Goal: Transaction & Acquisition: Download file/media

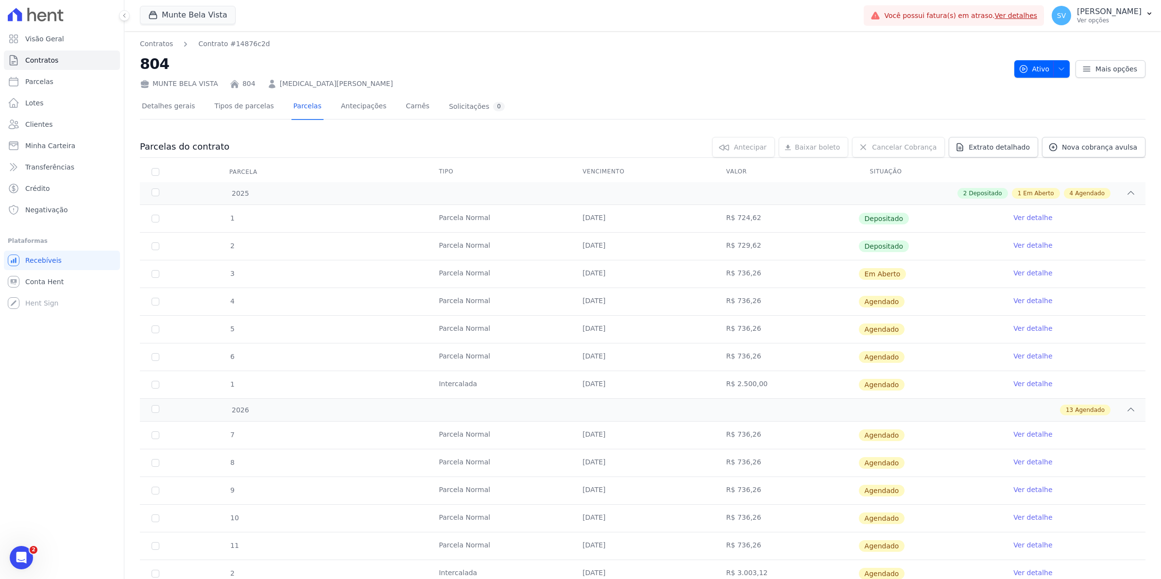
scroll to position [256, 0]
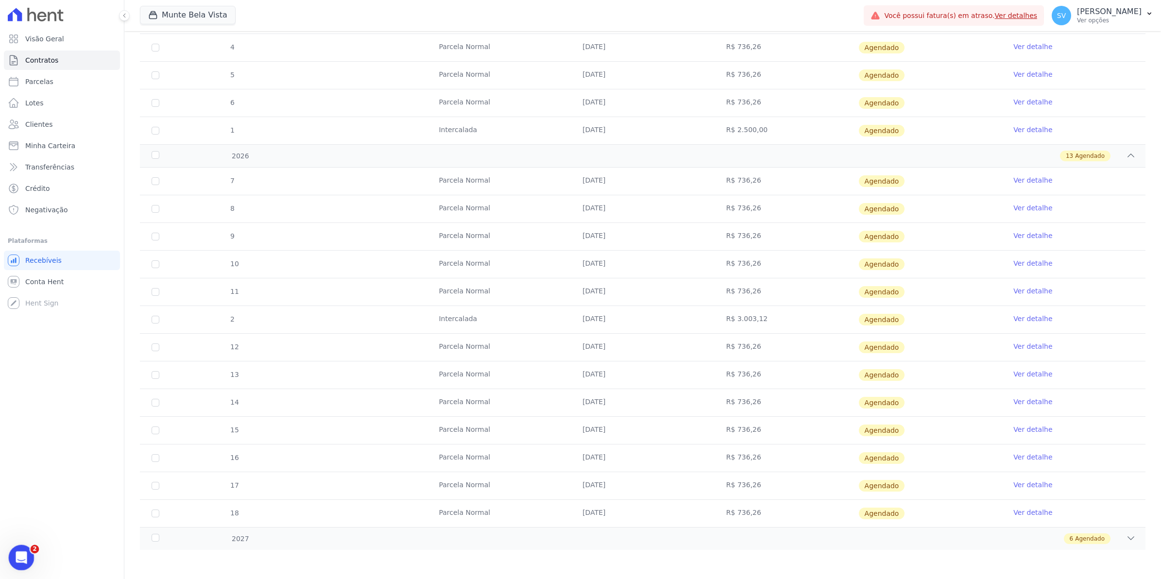
click at [25, 555] on icon "Abertura do Messenger da Intercom" at bounding box center [20, 557] width 16 height 16
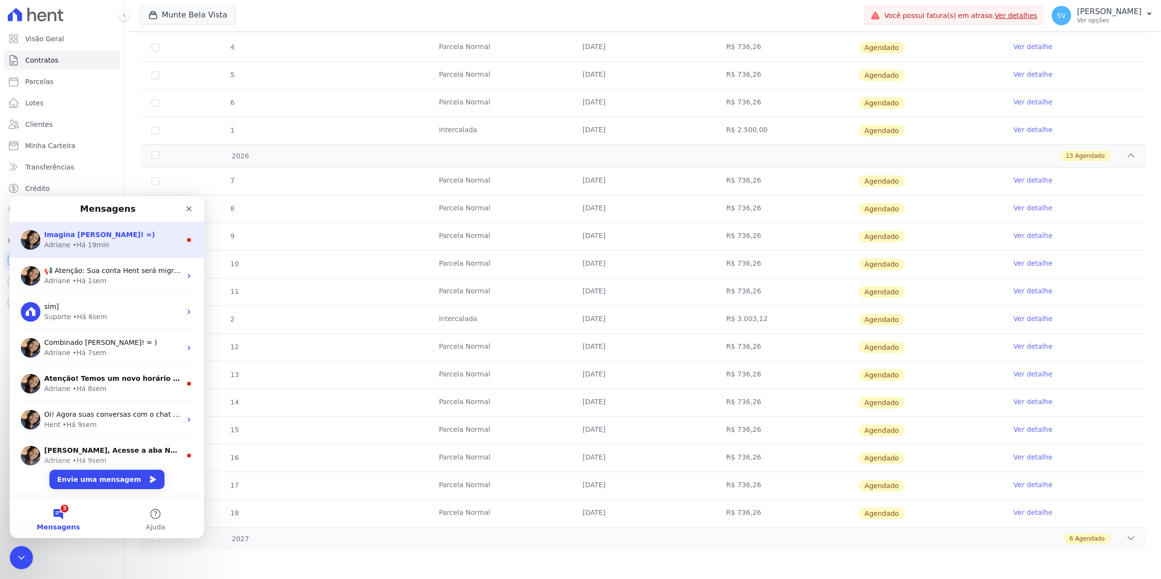
click at [78, 249] on div "• Há 19min" at bounding box center [90, 245] width 37 height 10
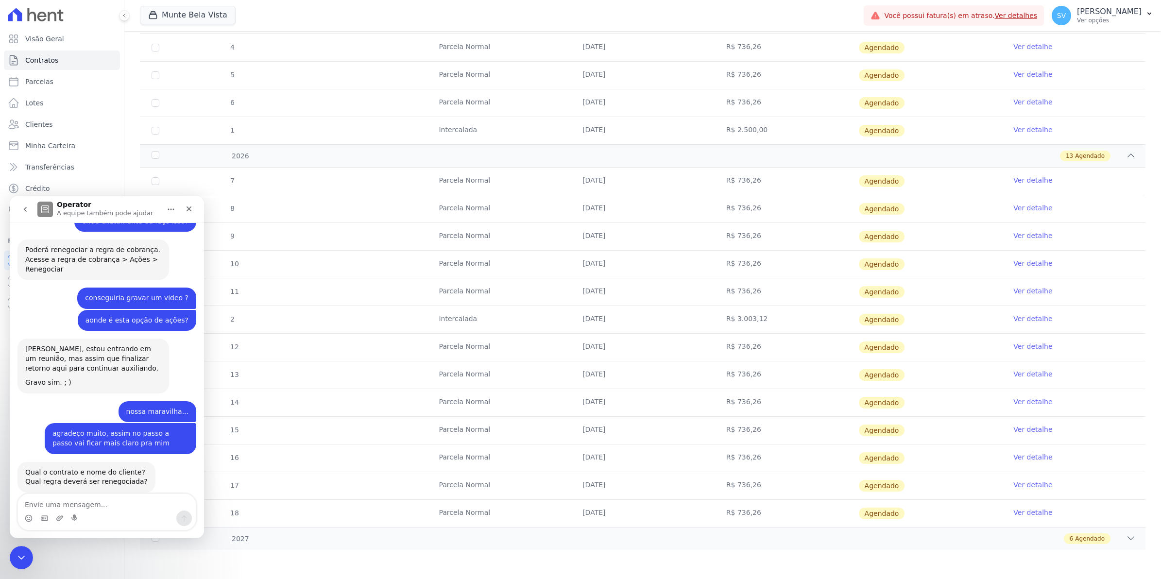
scroll to position [7889, 0]
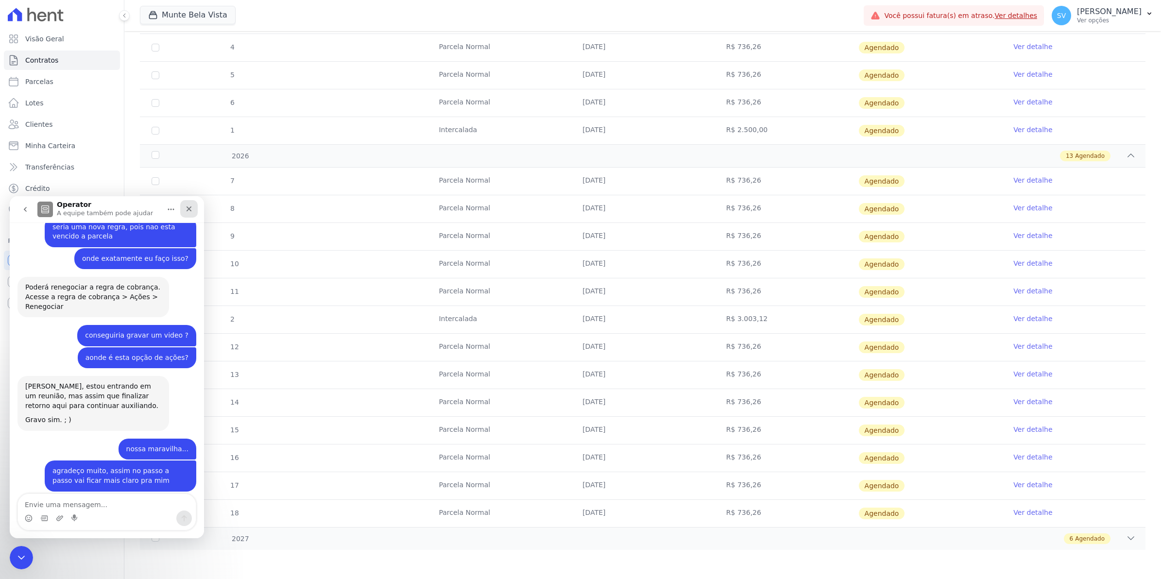
click at [190, 204] on div "Fechar" at bounding box center [188, 208] width 17 height 17
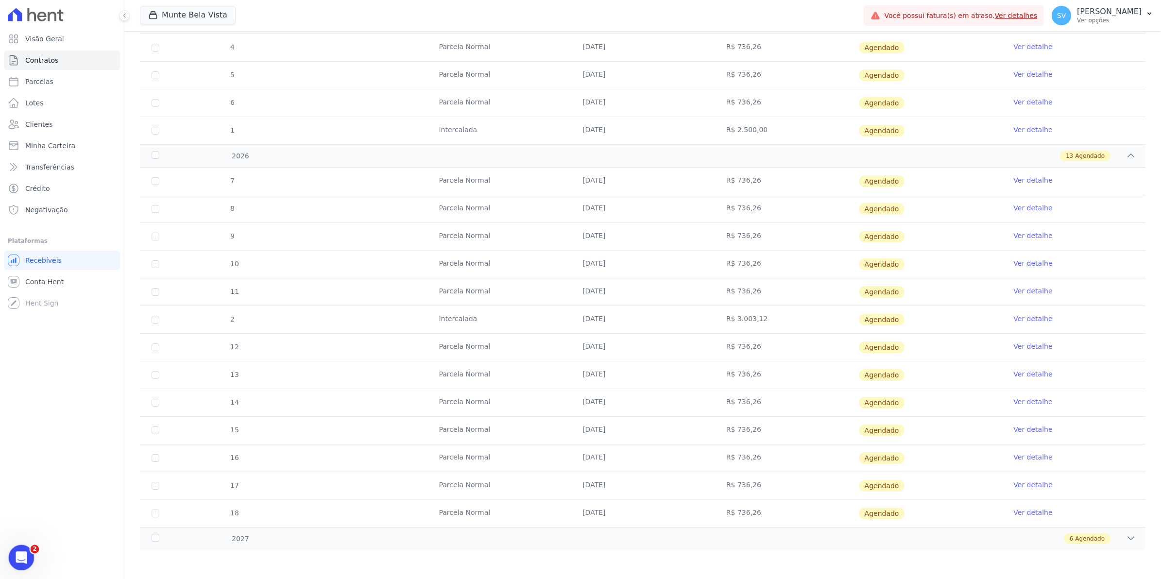
click at [25, 553] on icon "Abertura do Messenger da Intercom" at bounding box center [20, 557] width 16 height 16
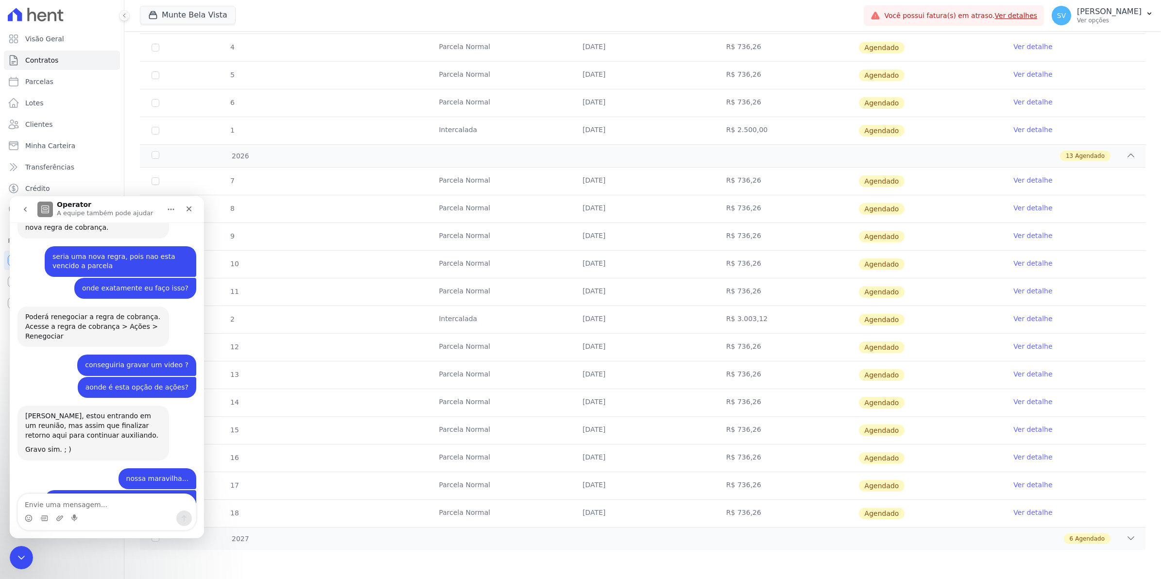
scroll to position [7873, 0]
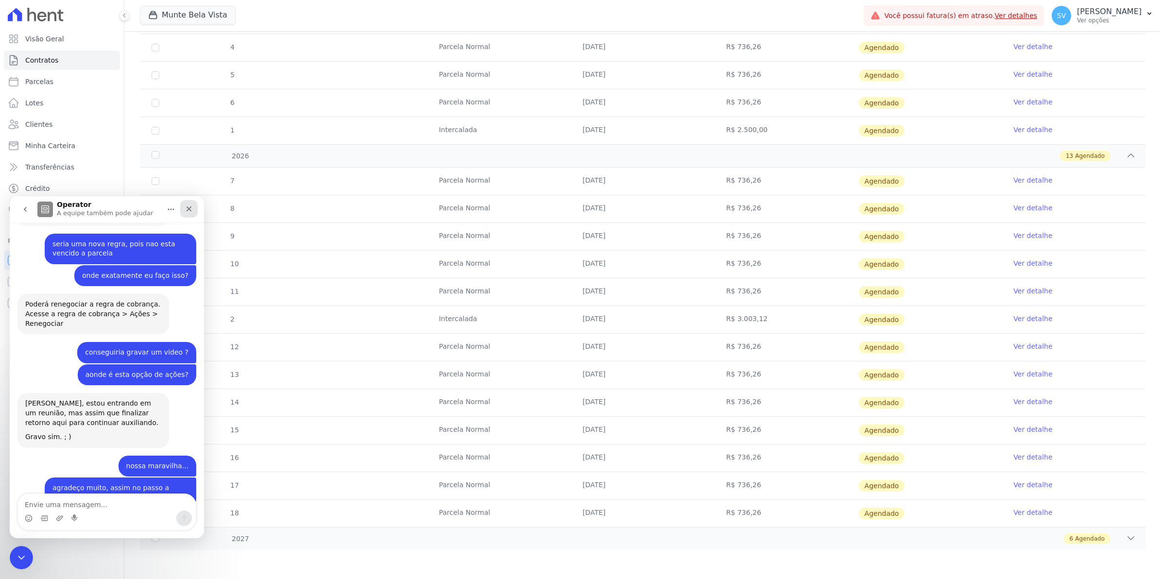
click at [186, 209] on icon "Fechar" at bounding box center [189, 209] width 8 height 8
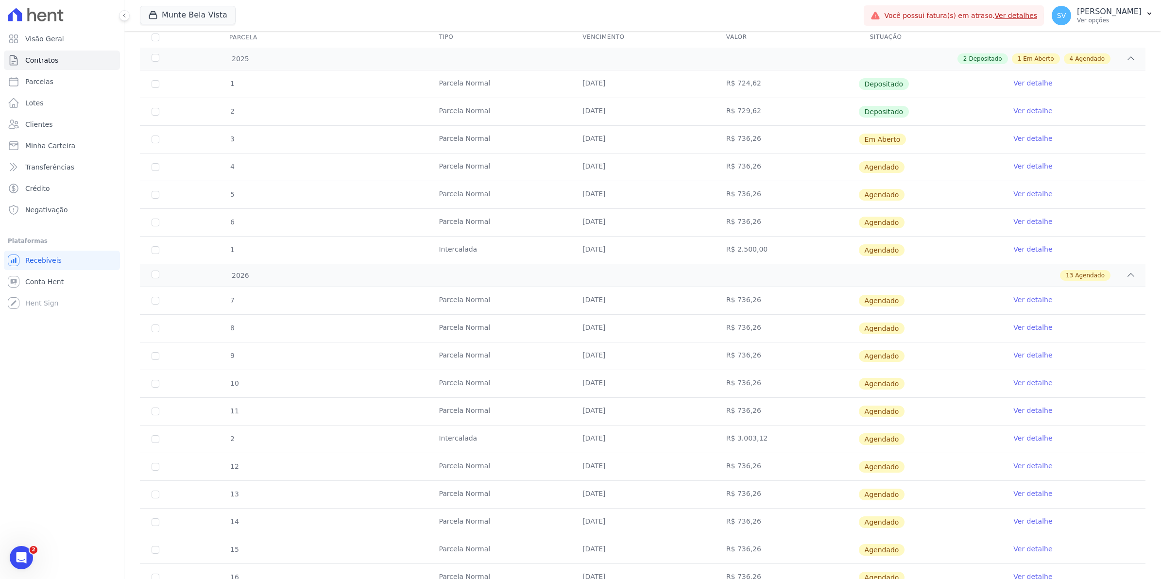
scroll to position [256, 0]
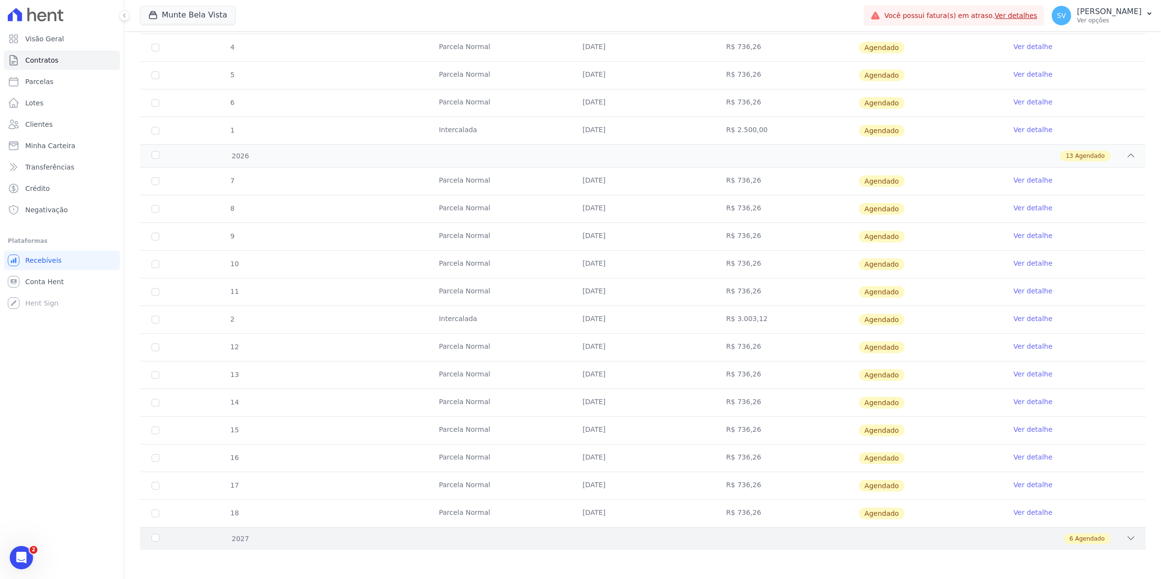
click at [1126, 543] on icon at bounding box center [1131, 539] width 10 height 10
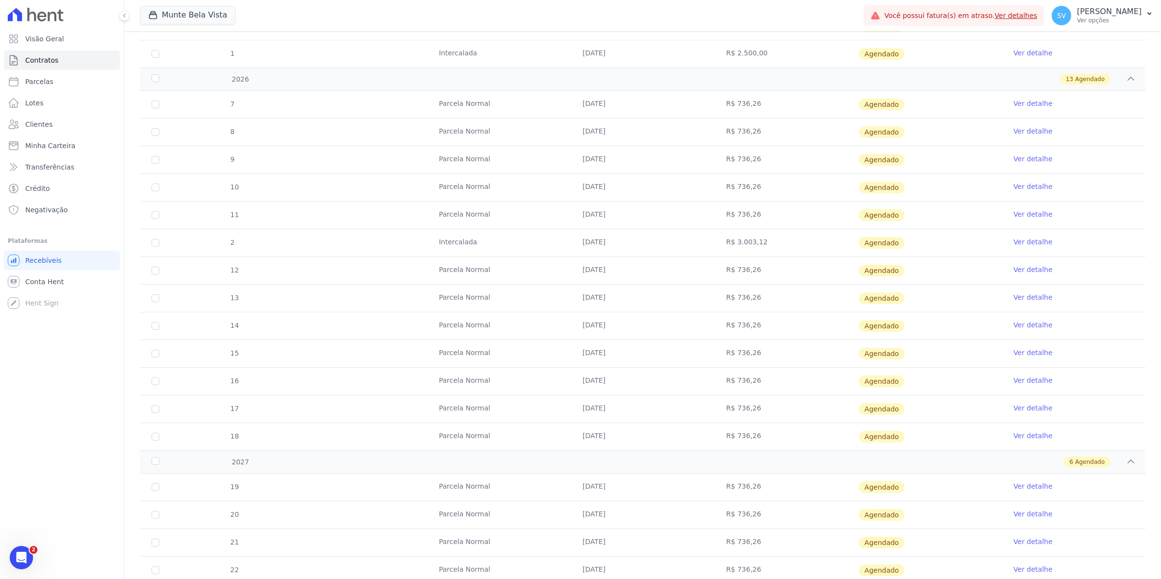
scroll to position [301, 0]
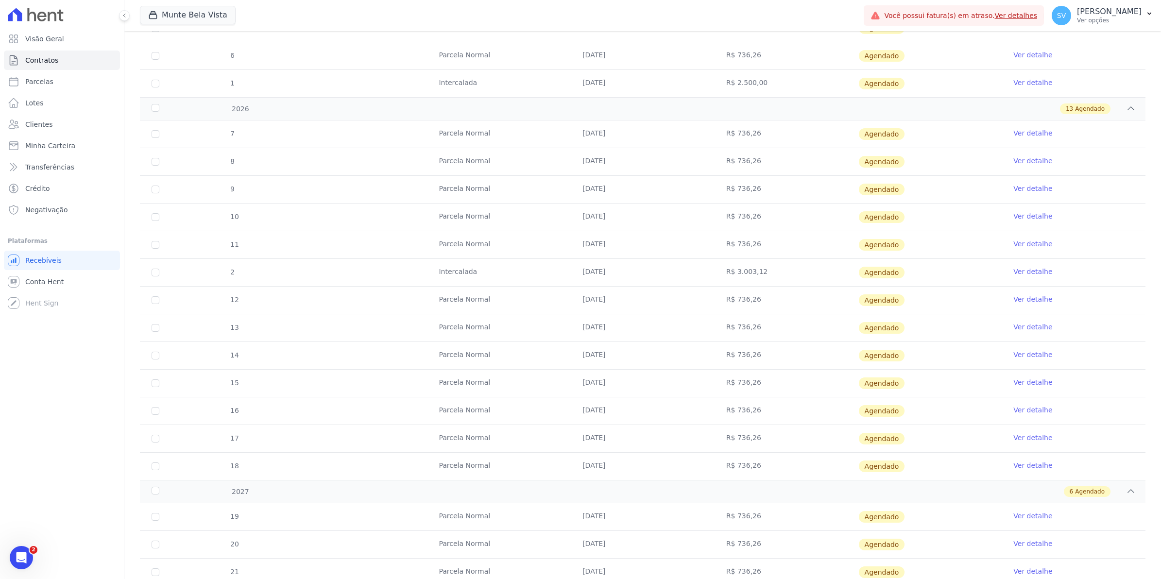
click at [730, 278] on td "R$ 3.003,12" at bounding box center [787, 272] width 144 height 27
click at [35, 281] on span "Conta Hent" at bounding box center [44, 282] width 38 height 10
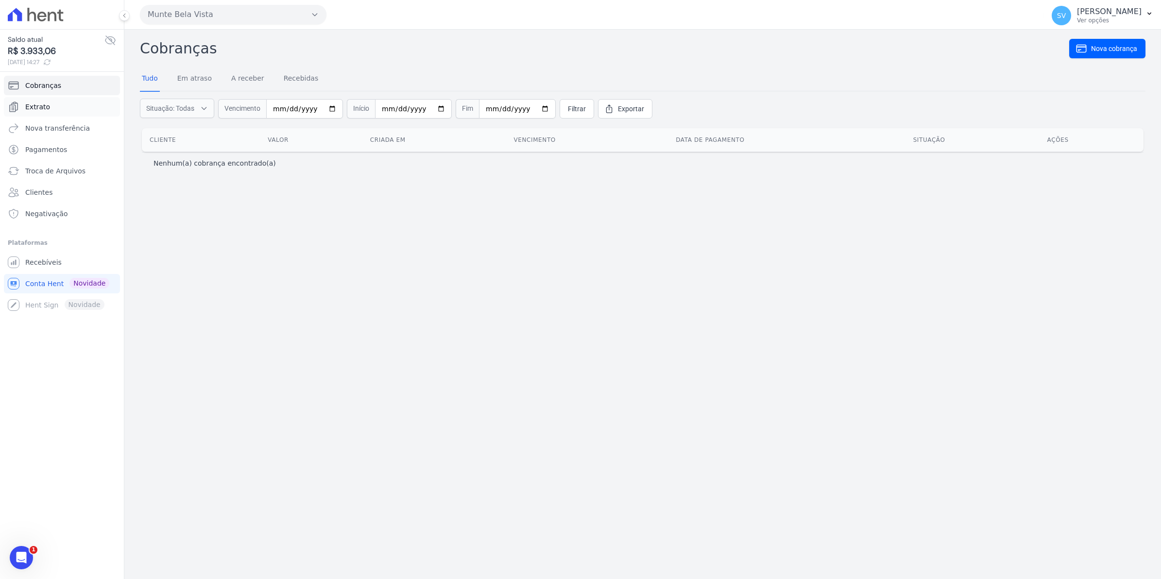
click at [42, 104] on span "Extrato" at bounding box center [37, 107] width 25 height 10
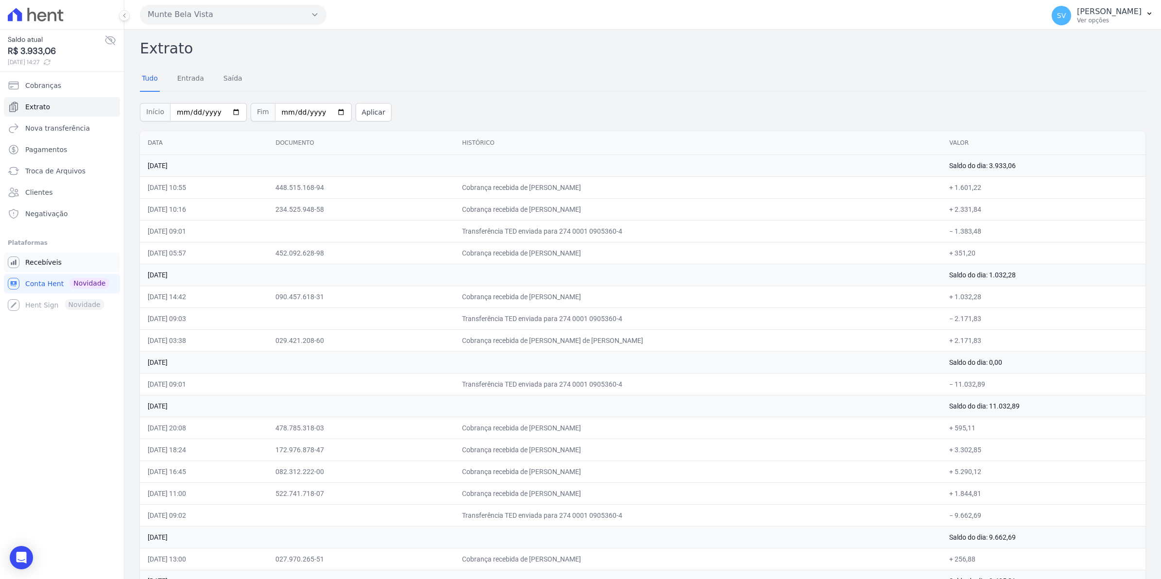
click at [48, 263] on span "Recebíveis" at bounding box center [43, 263] width 36 height 10
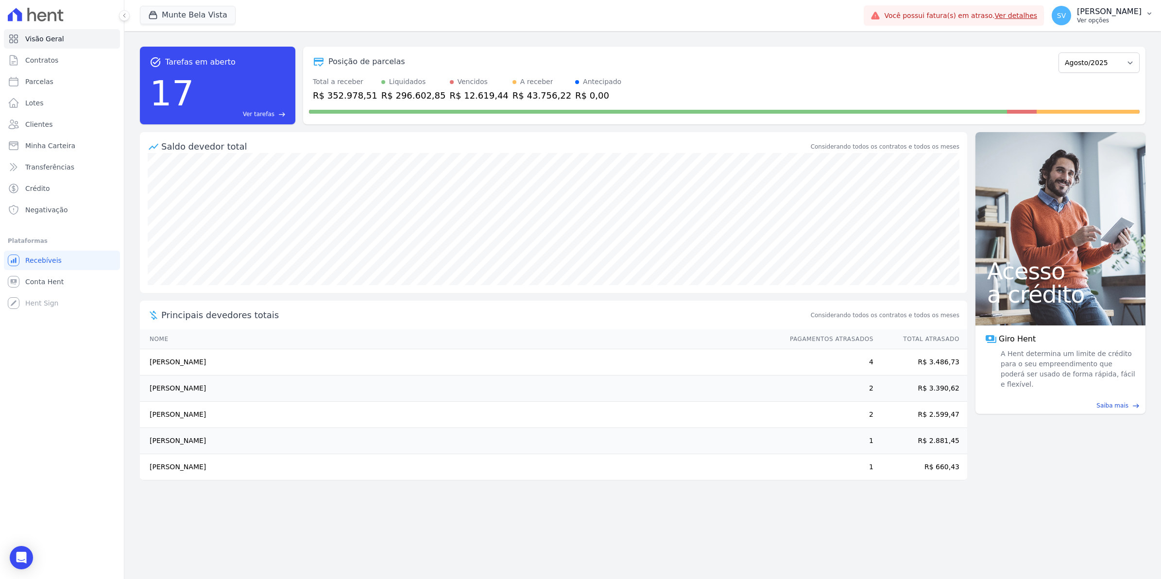
click at [1071, 22] on span "SV" at bounding box center [1061, 15] width 19 height 19
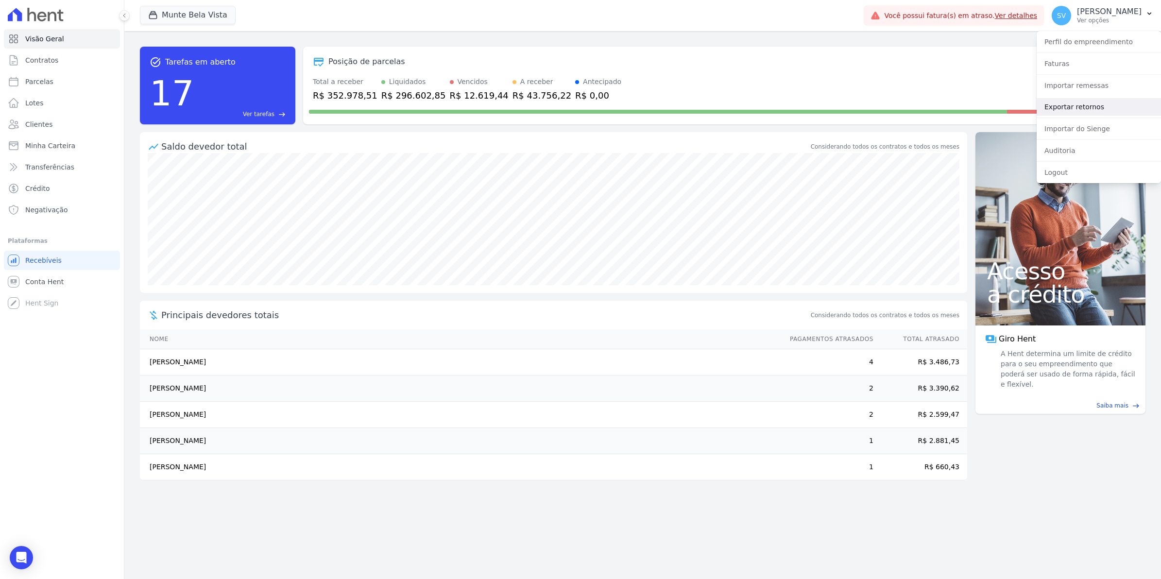
click at [1068, 110] on link "Exportar retornos" at bounding box center [1099, 106] width 124 height 17
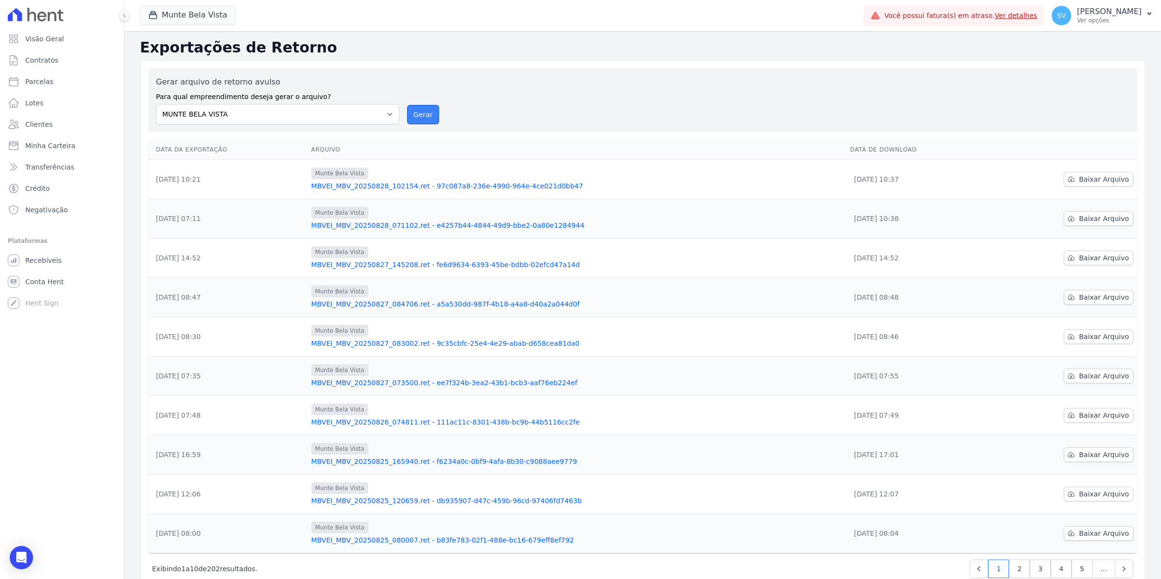
click at [426, 118] on button "Gerar" at bounding box center [423, 114] width 32 height 19
click at [423, 121] on button "Gerar" at bounding box center [423, 114] width 32 height 19
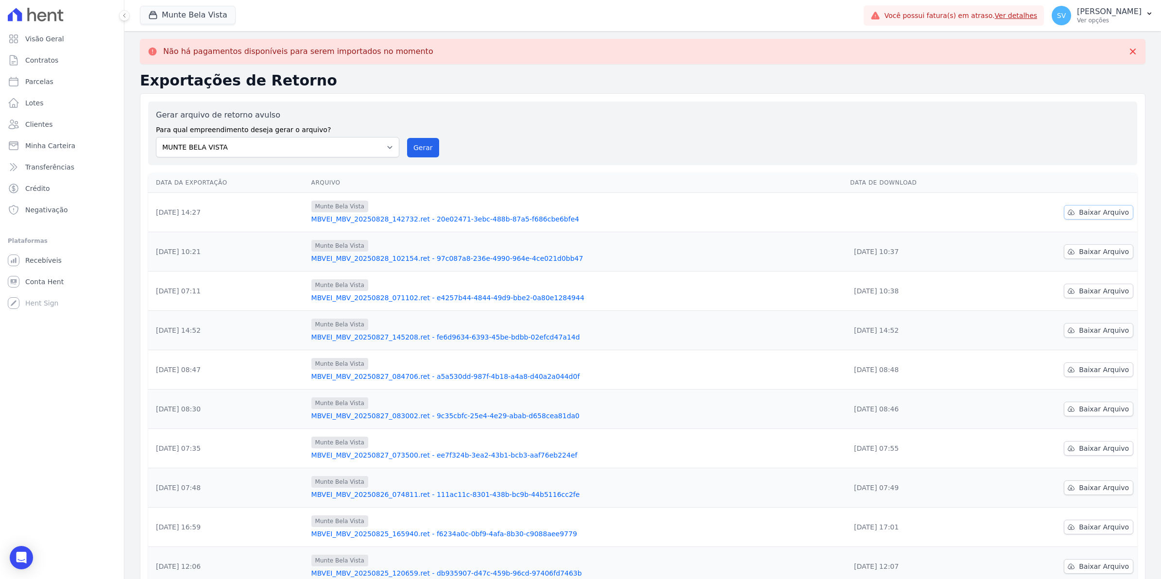
click at [1114, 212] on span "Baixar Arquivo" at bounding box center [1104, 212] width 50 height 10
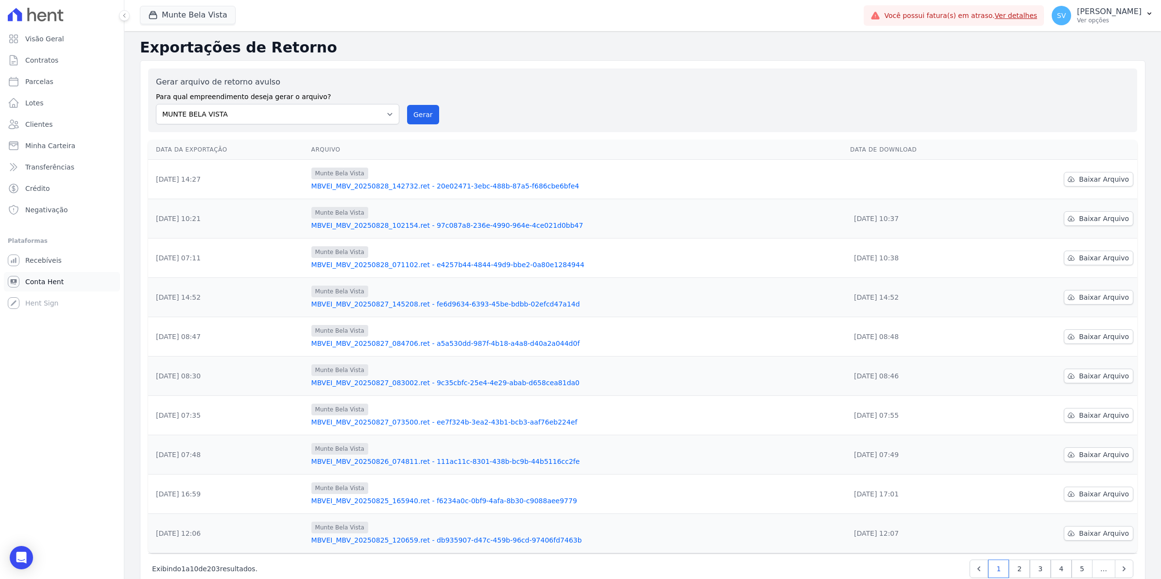
click at [40, 282] on span "Conta Hent" at bounding box center [44, 282] width 38 height 10
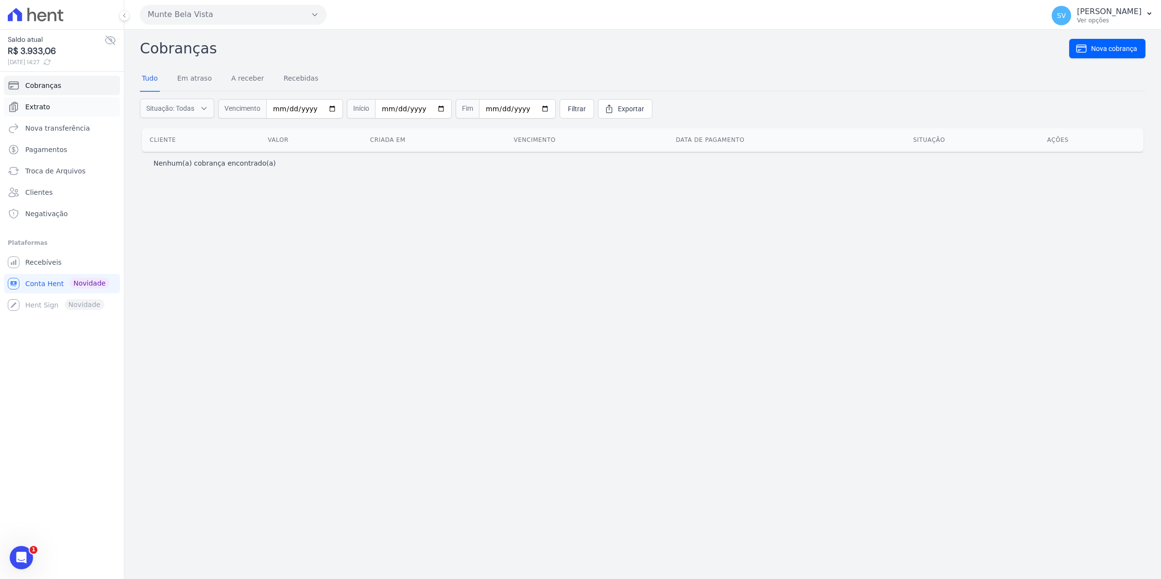
click at [39, 103] on span "Extrato" at bounding box center [37, 107] width 25 height 10
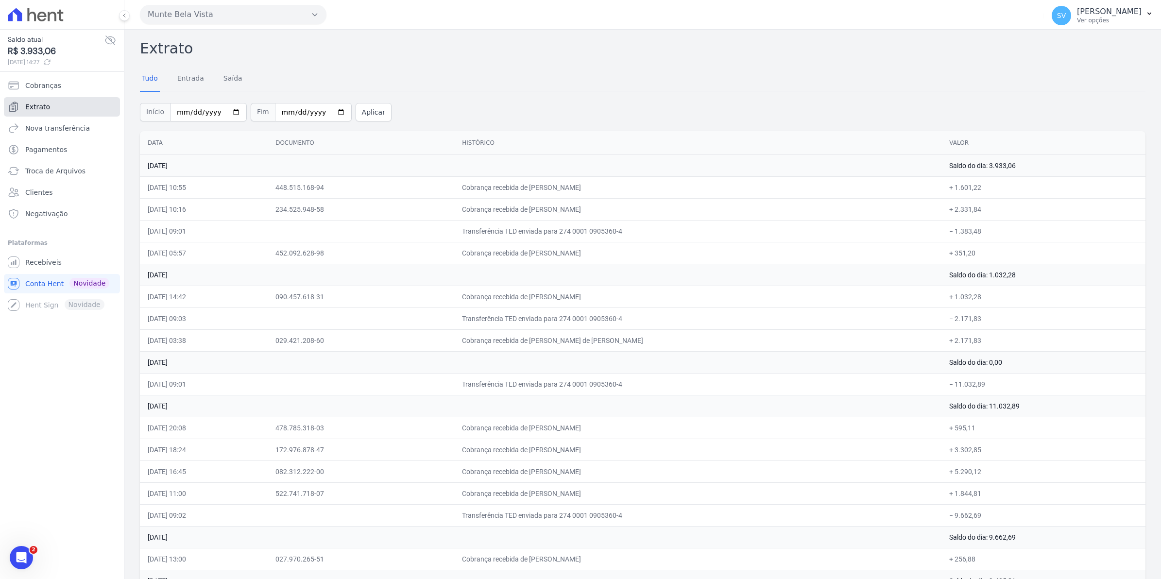
click at [35, 108] on span "Extrato" at bounding box center [37, 107] width 25 height 10
click at [50, 271] on link "Recebíveis" at bounding box center [62, 262] width 116 height 19
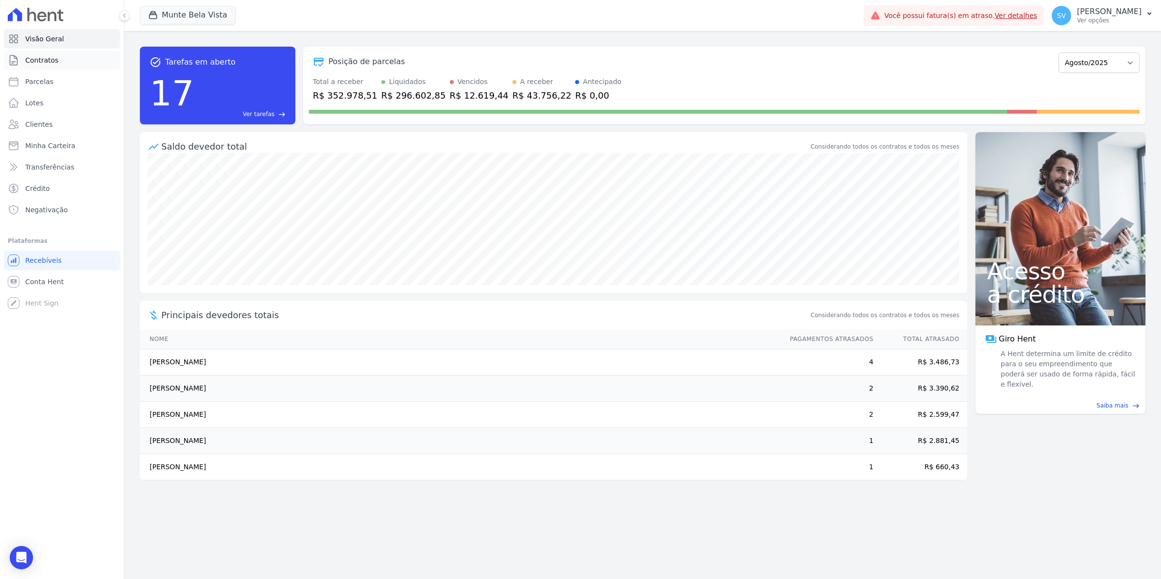
click at [40, 57] on span "Contratos" at bounding box center [41, 60] width 33 height 10
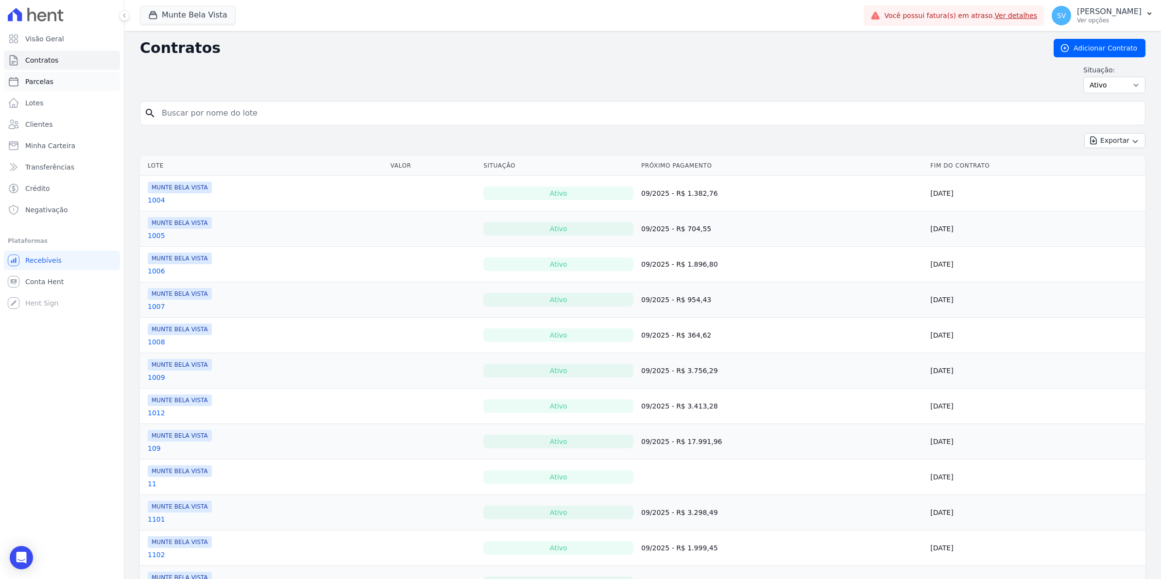
click at [50, 86] on link "Parcelas" at bounding box center [62, 81] width 116 height 19
select select
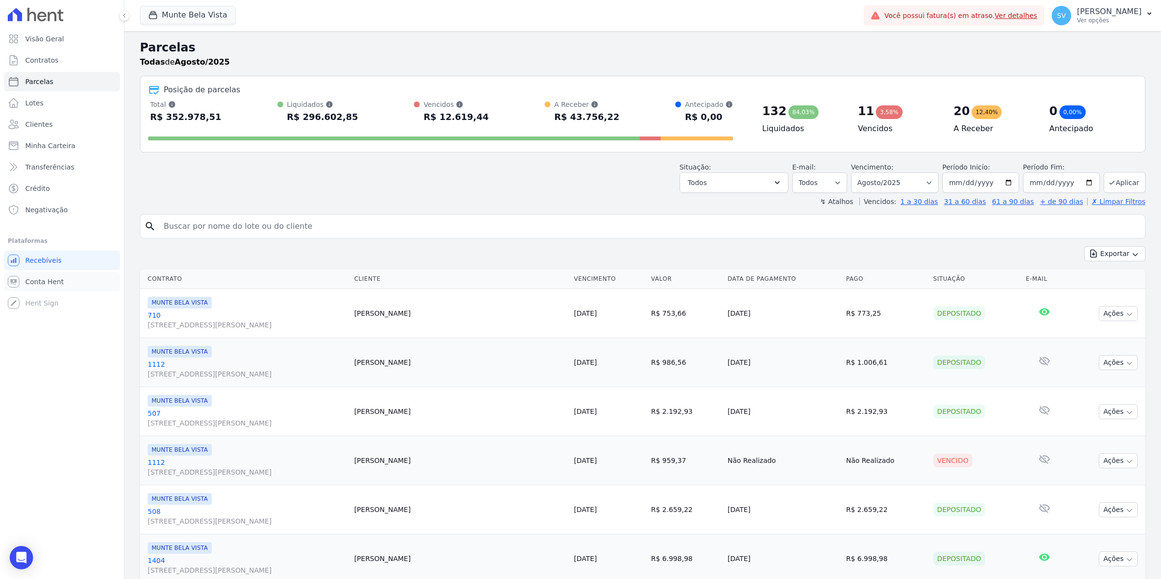
click at [62, 288] on link "Conta Hent" at bounding box center [62, 281] width 116 height 19
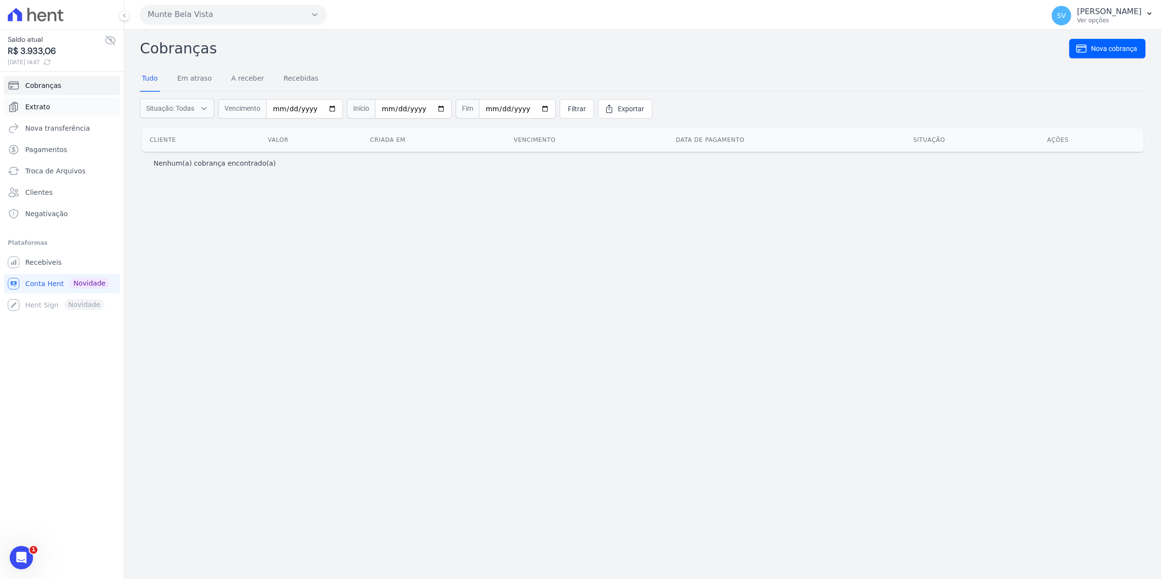
click at [42, 109] on span "Extrato" at bounding box center [37, 107] width 25 height 10
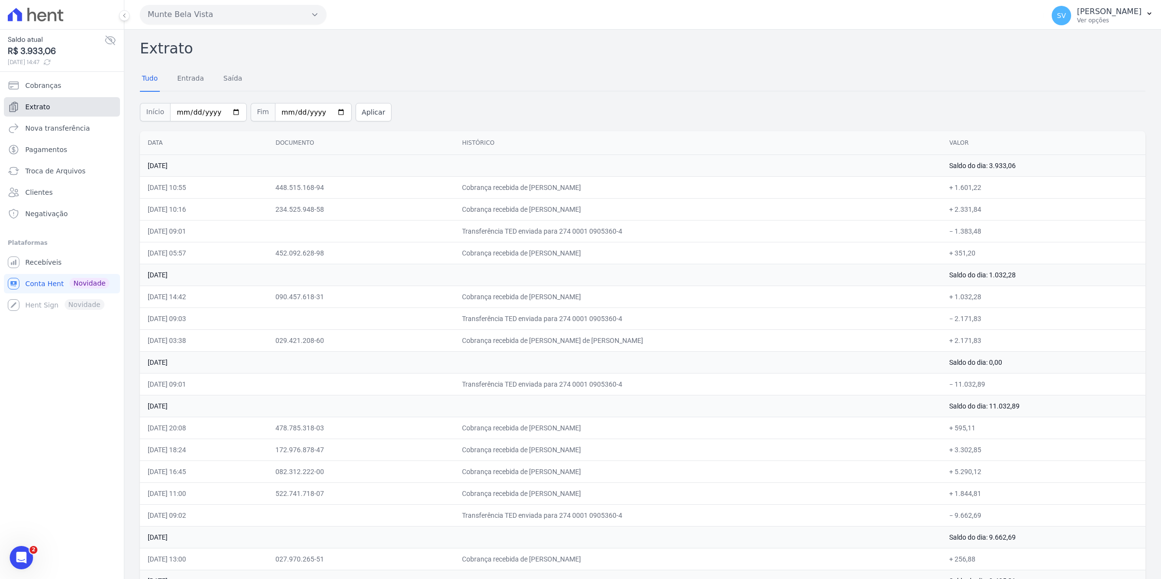
click at [39, 112] on link "Extrato" at bounding box center [62, 106] width 116 height 19
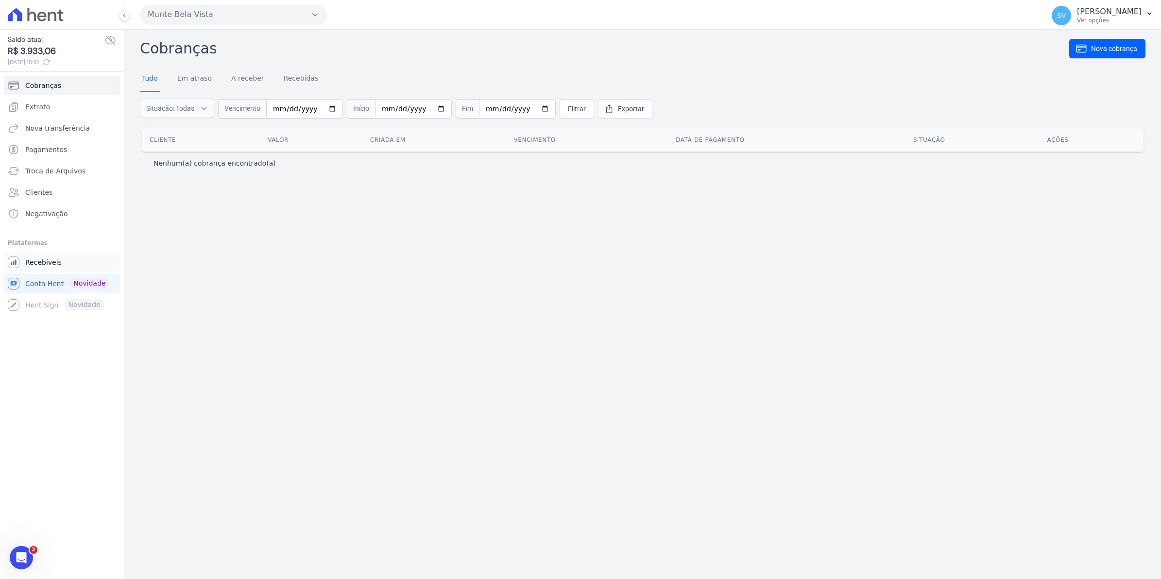
click at [48, 263] on span "Recebíveis" at bounding box center [43, 263] width 36 height 10
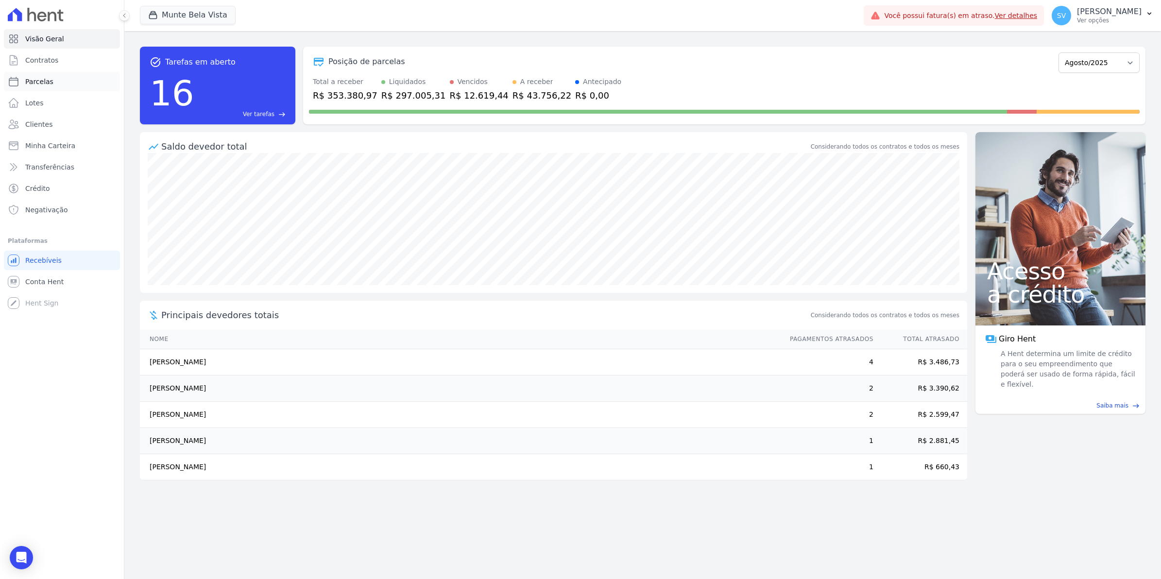
click at [41, 75] on link "Parcelas" at bounding box center [62, 81] width 116 height 19
select select
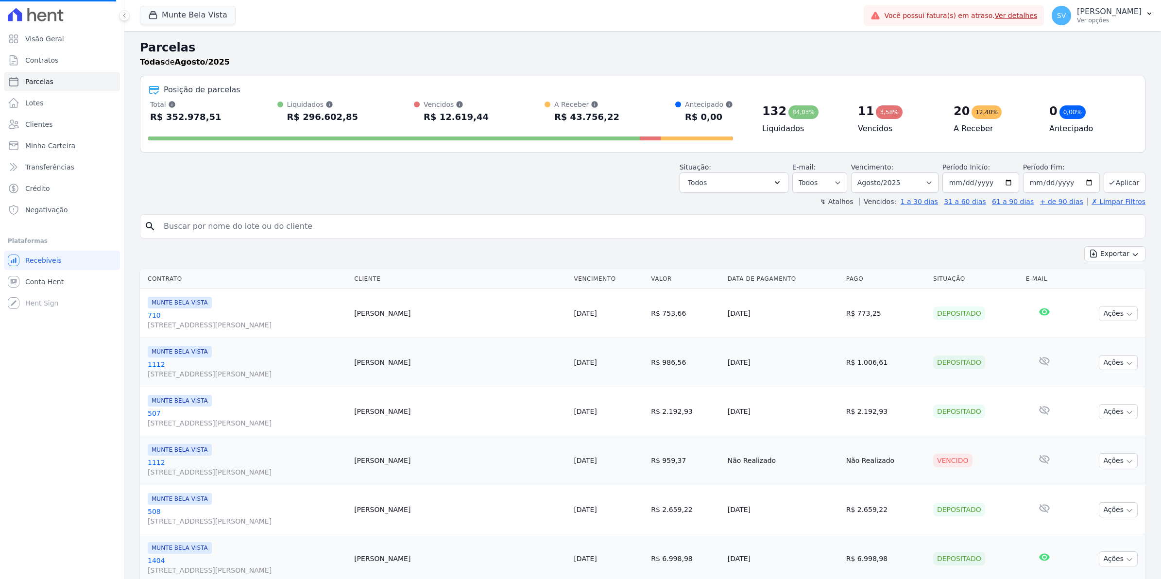
select select
click at [49, 285] on span "Conta Hent" at bounding box center [44, 282] width 38 height 10
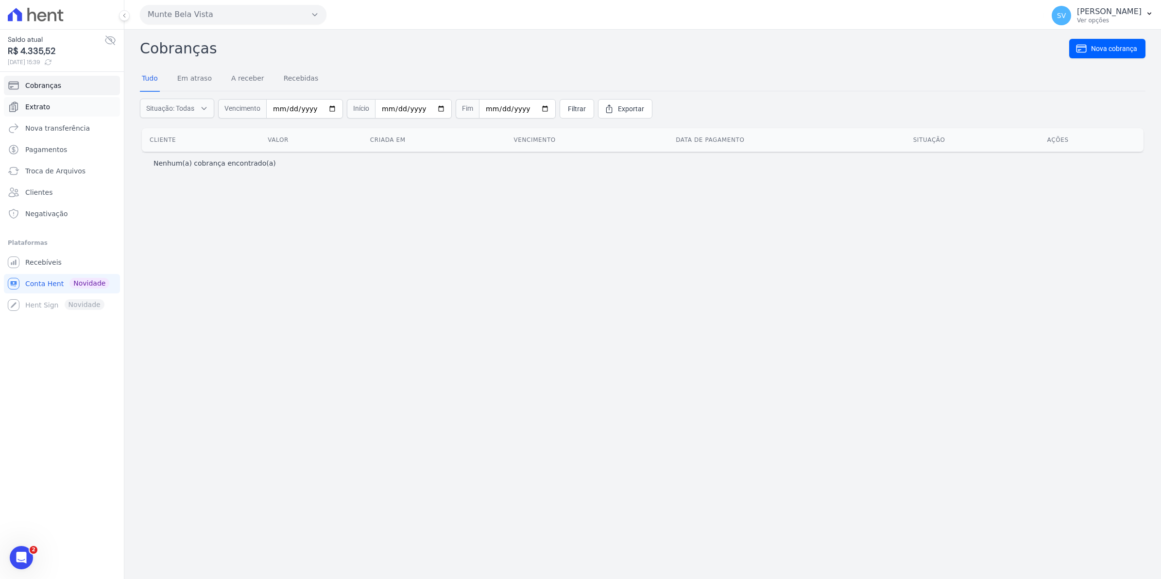
click at [35, 110] on span "Extrato" at bounding box center [37, 107] width 25 height 10
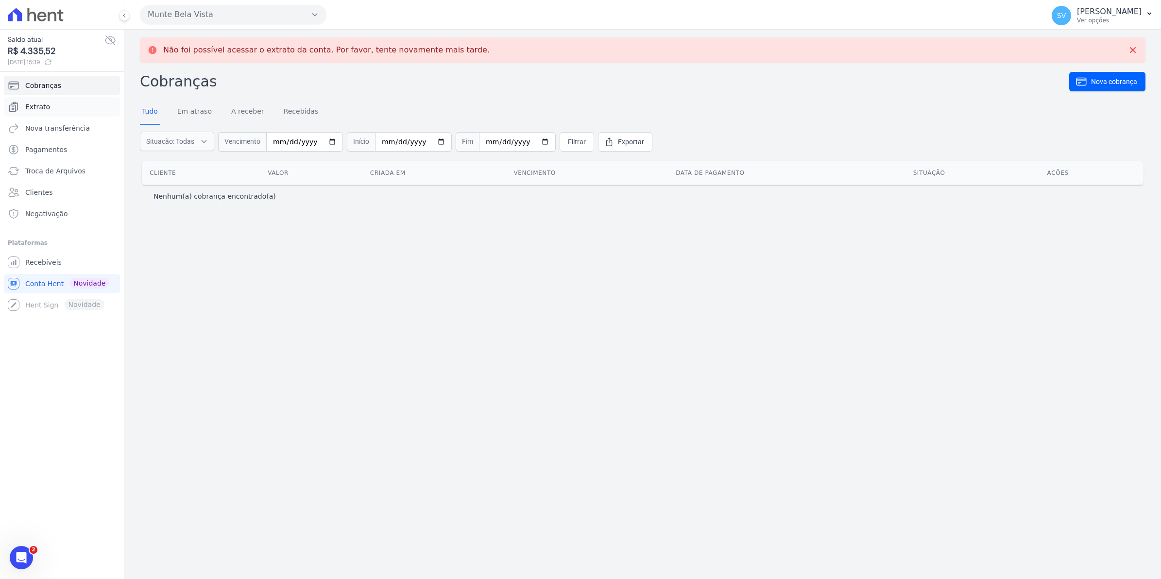
click at [40, 104] on span "Extrato" at bounding box center [37, 107] width 25 height 10
click at [25, 268] on link "Recebíveis" at bounding box center [62, 262] width 116 height 19
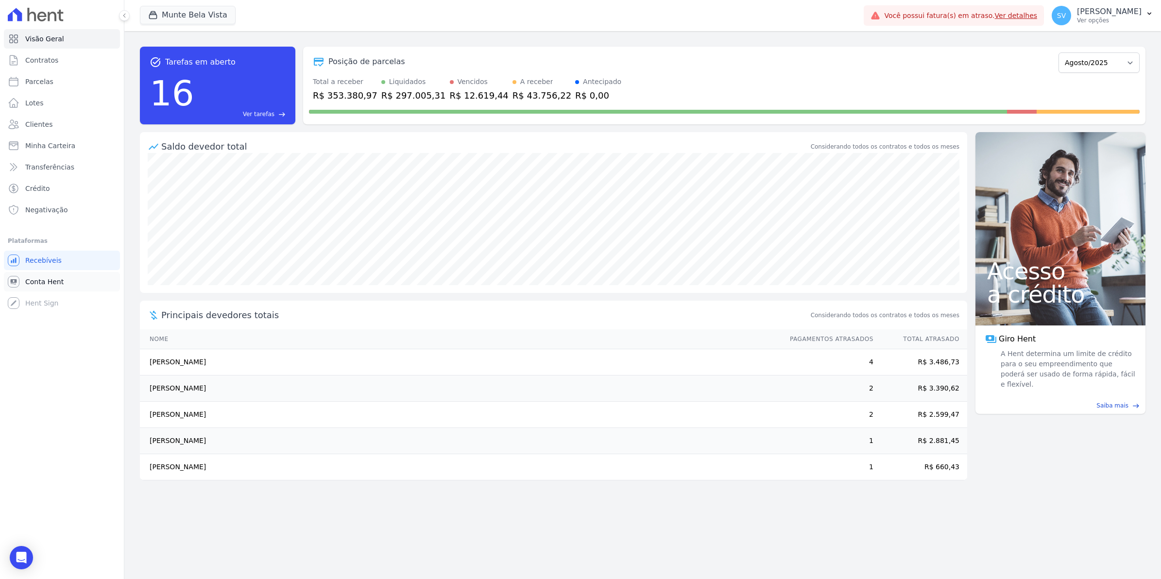
click at [33, 283] on span "Conta Hent" at bounding box center [44, 282] width 38 height 10
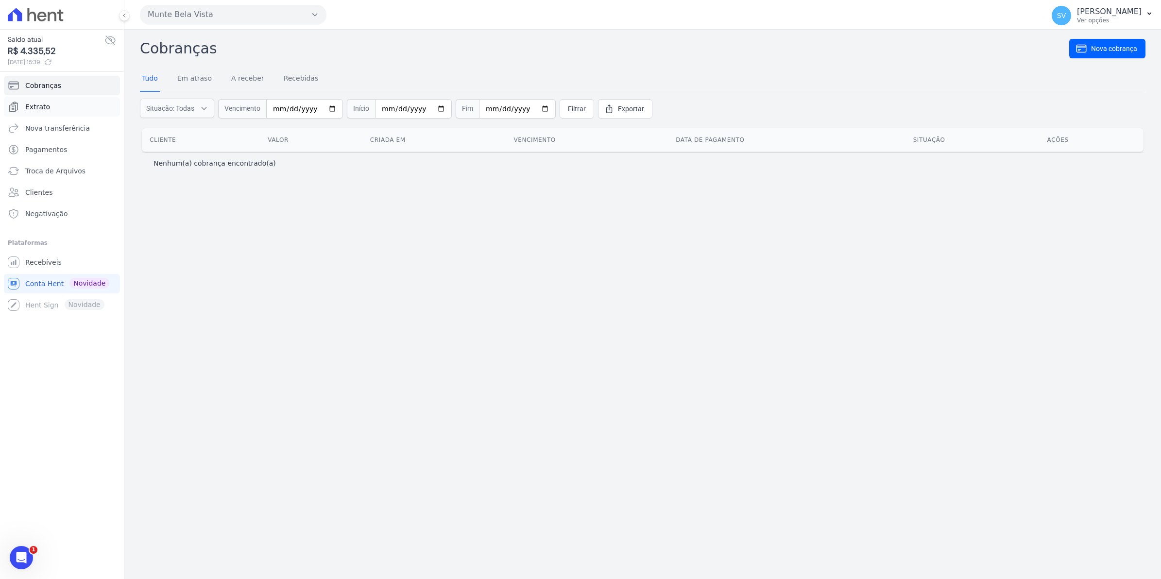
click at [32, 107] on span "Extrato" at bounding box center [37, 107] width 25 height 10
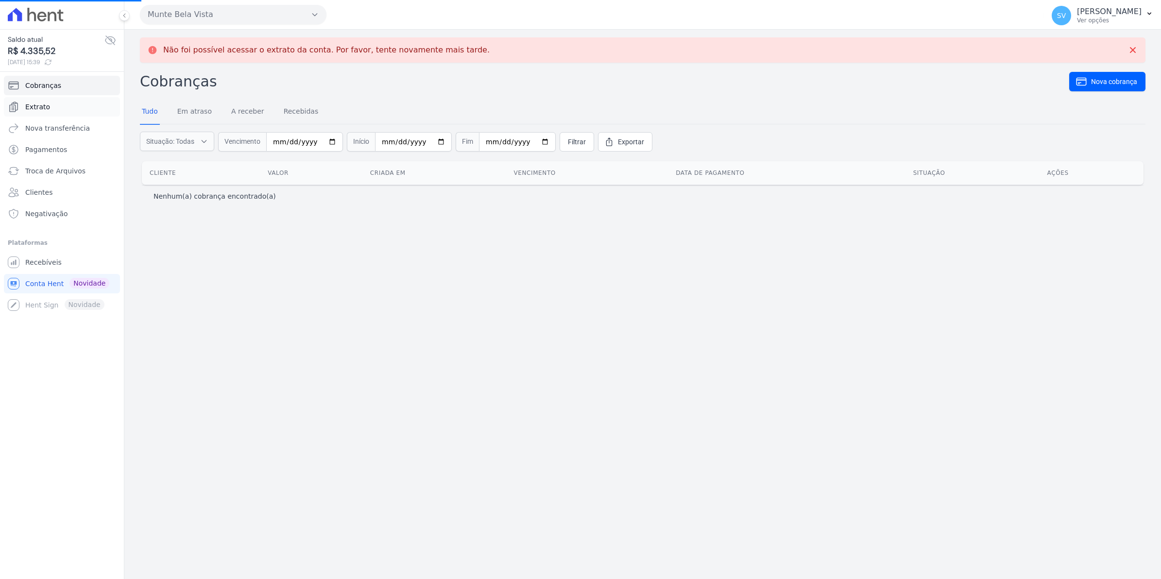
click at [38, 116] on link "Extrato" at bounding box center [62, 106] width 116 height 19
click at [48, 262] on span "Recebíveis" at bounding box center [43, 263] width 36 height 10
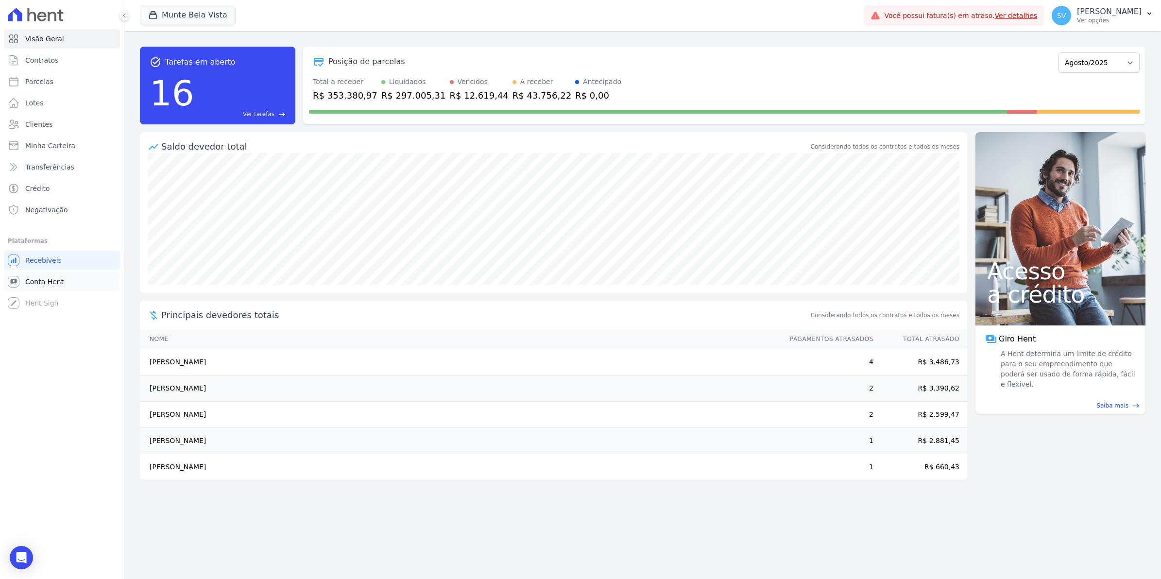
click at [46, 283] on span "Conta Hent" at bounding box center [44, 282] width 38 height 10
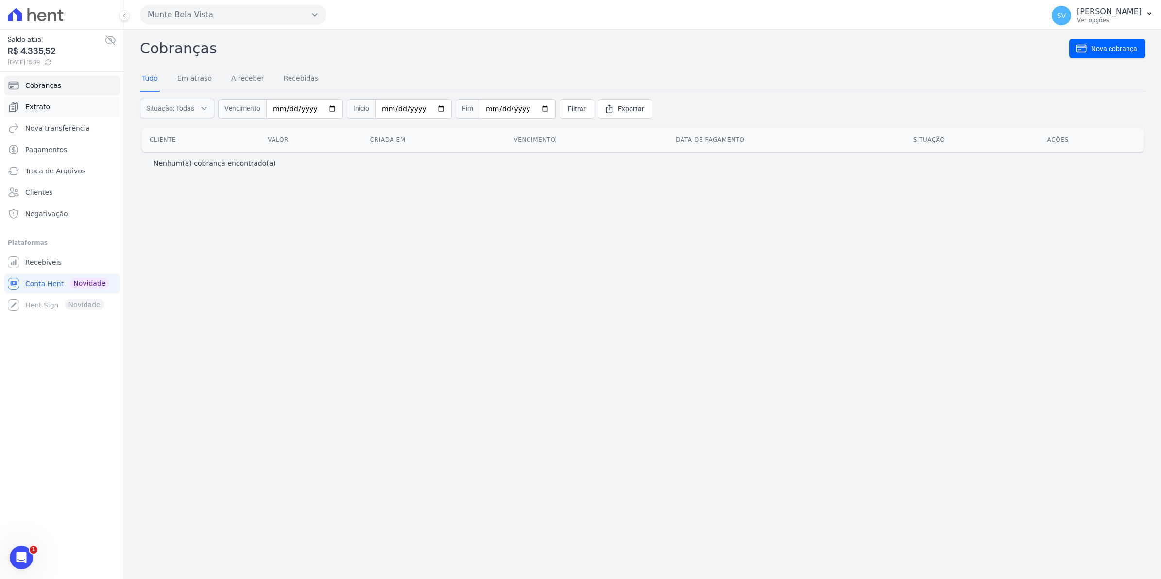
click at [25, 107] on span "Extrato" at bounding box center [37, 107] width 25 height 10
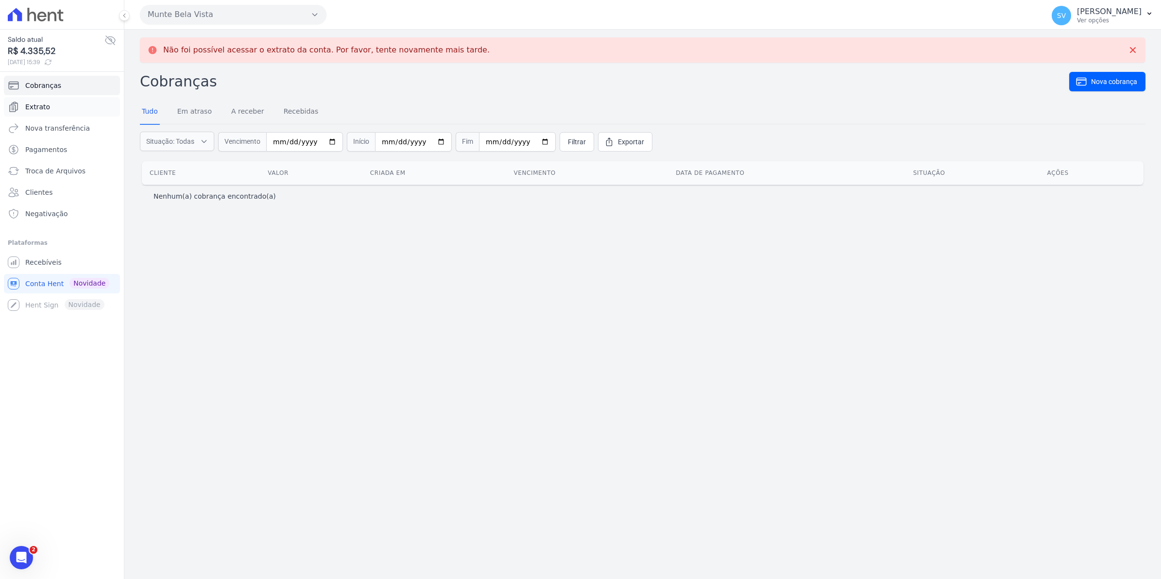
click at [45, 101] on link "Extrato" at bounding box center [62, 106] width 116 height 19
click at [49, 279] on span "Conta Hent" at bounding box center [44, 284] width 38 height 10
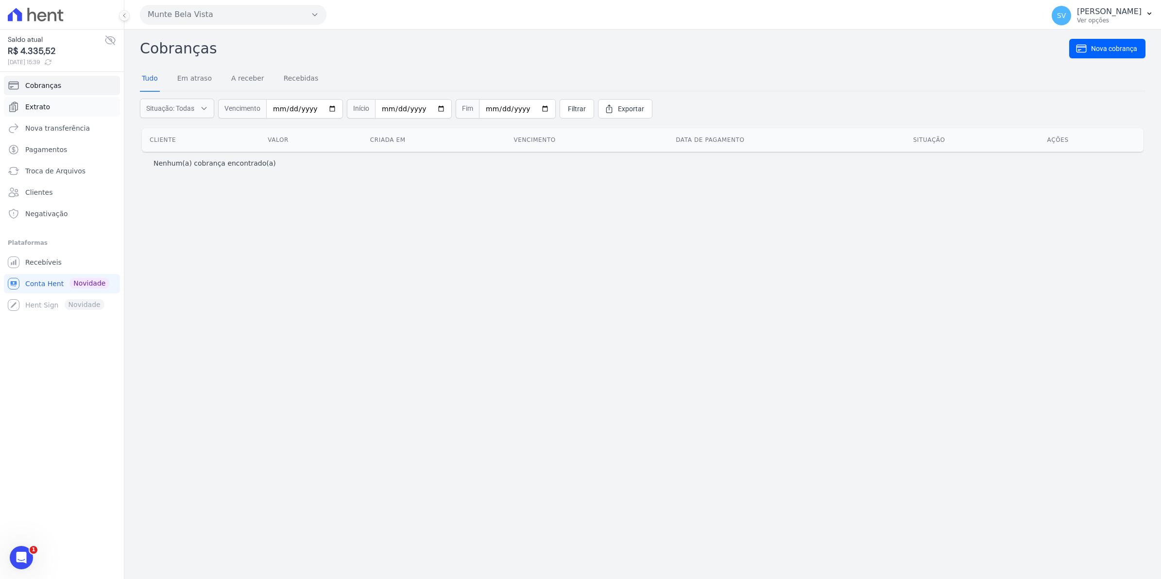
click at [39, 105] on span "Extrato" at bounding box center [37, 107] width 25 height 10
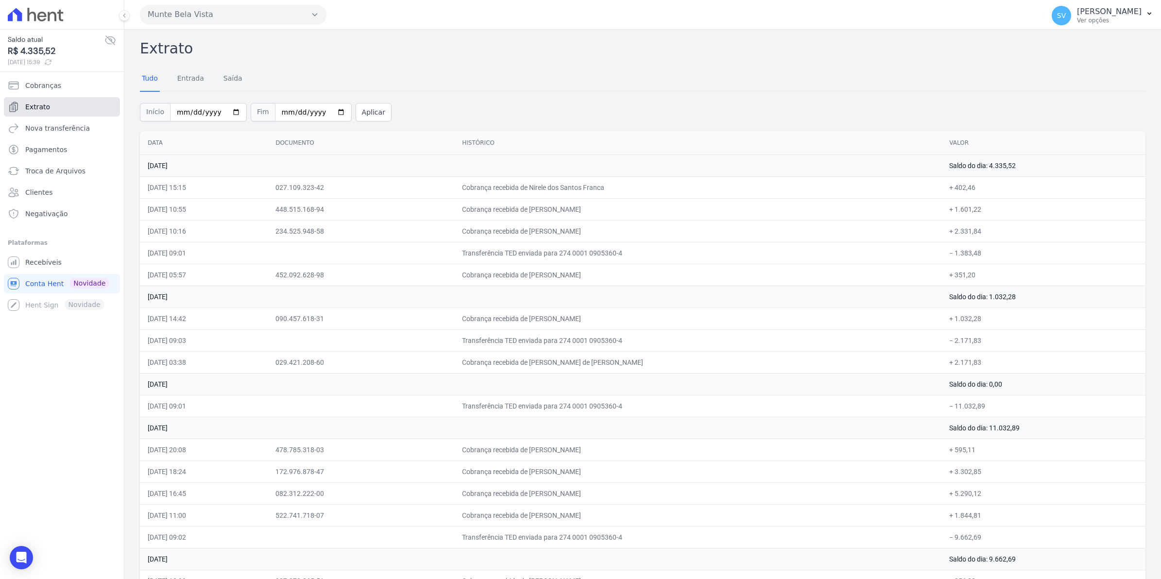
click at [45, 114] on link "Extrato" at bounding box center [62, 106] width 116 height 19
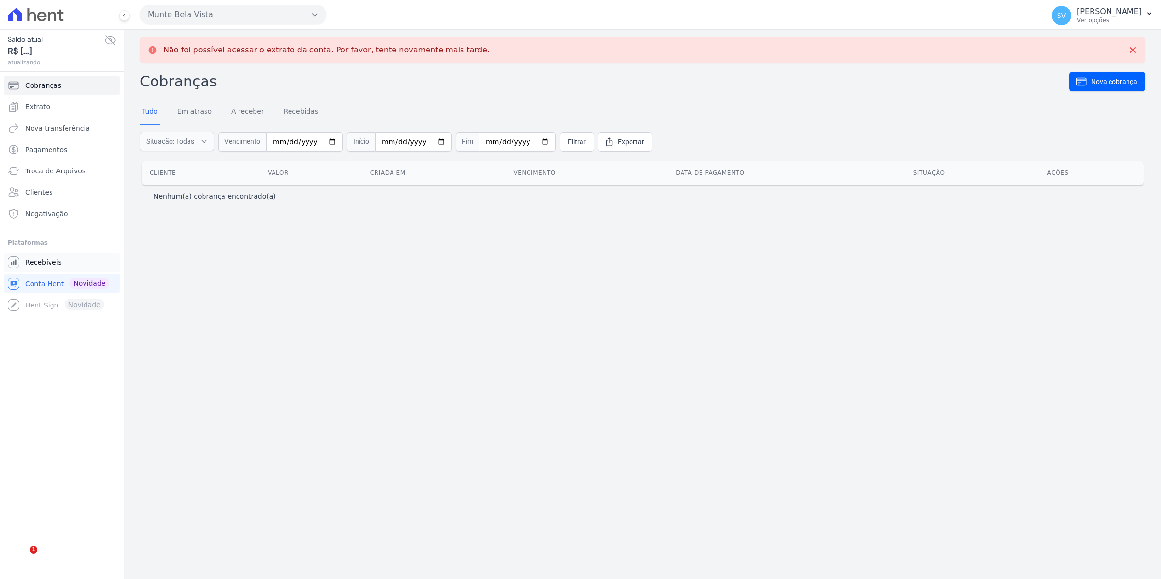
click at [29, 266] on span "Recebíveis" at bounding box center [43, 263] width 36 height 10
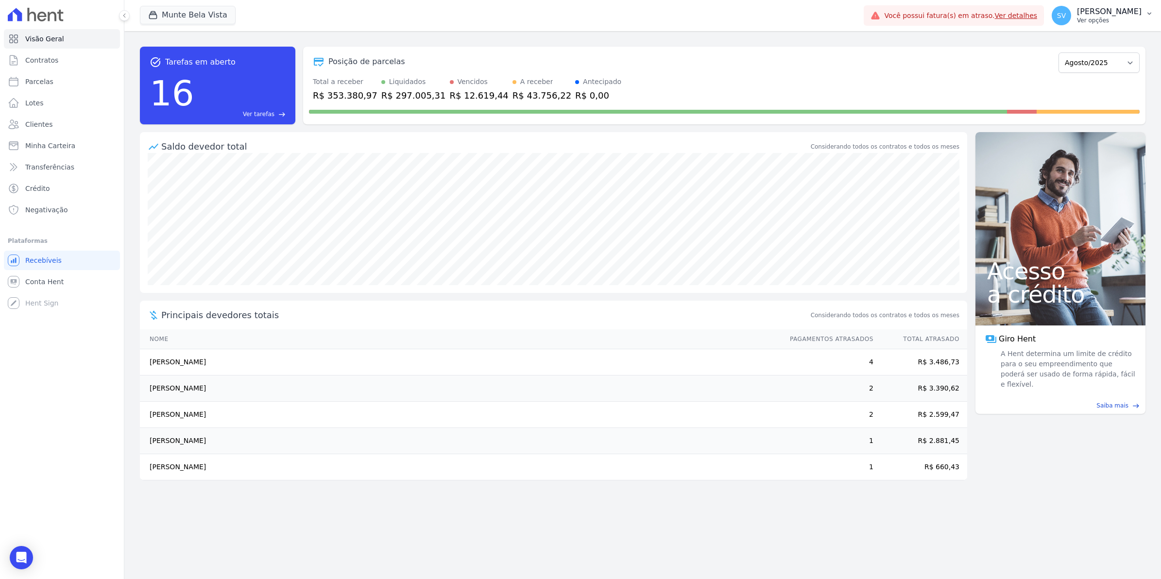
click at [1076, 25] on button "SV [PERSON_NAME] Ver opções" at bounding box center [1102, 15] width 117 height 27
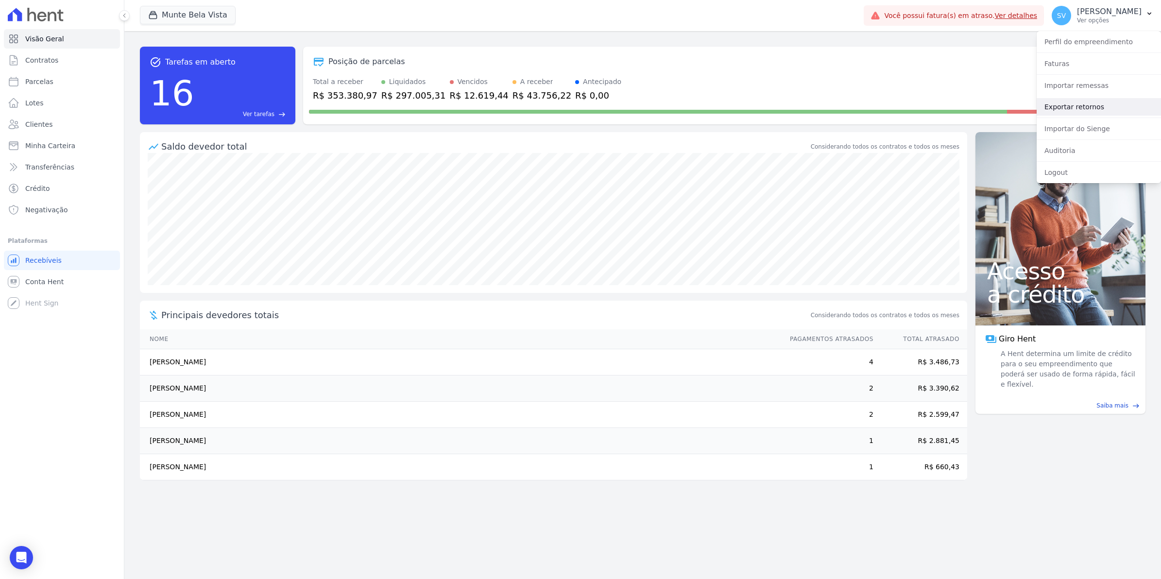
click at [1060, 105] on link "Exportar retornos" at bounding box center [1099, 106] width 124 height 17
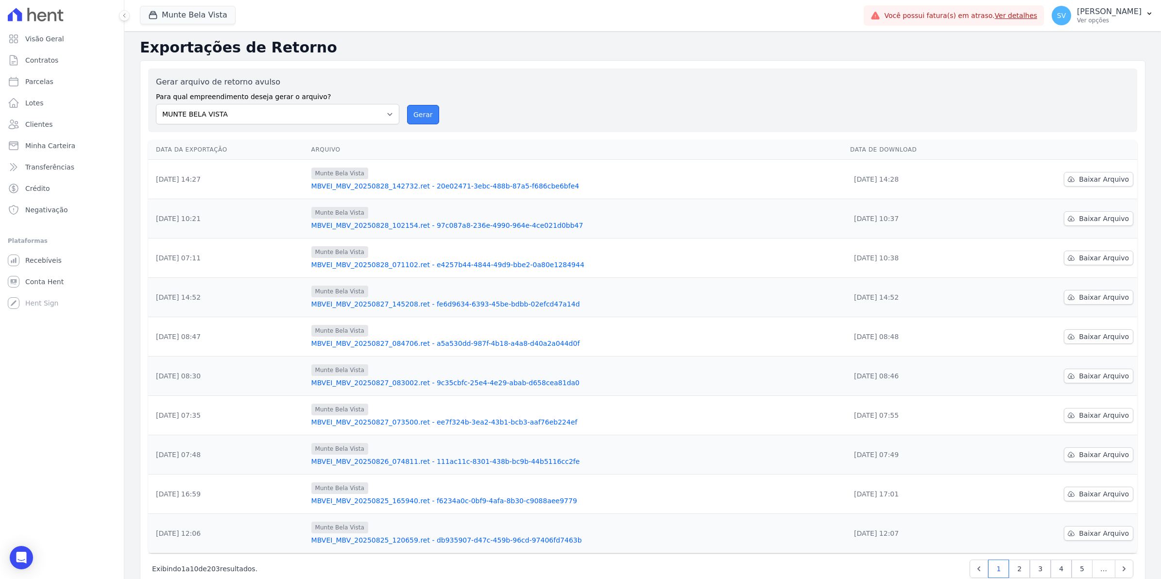
click at [424, 118] on button "Gerar" at bounding box center [423, 114] width 32 height 19
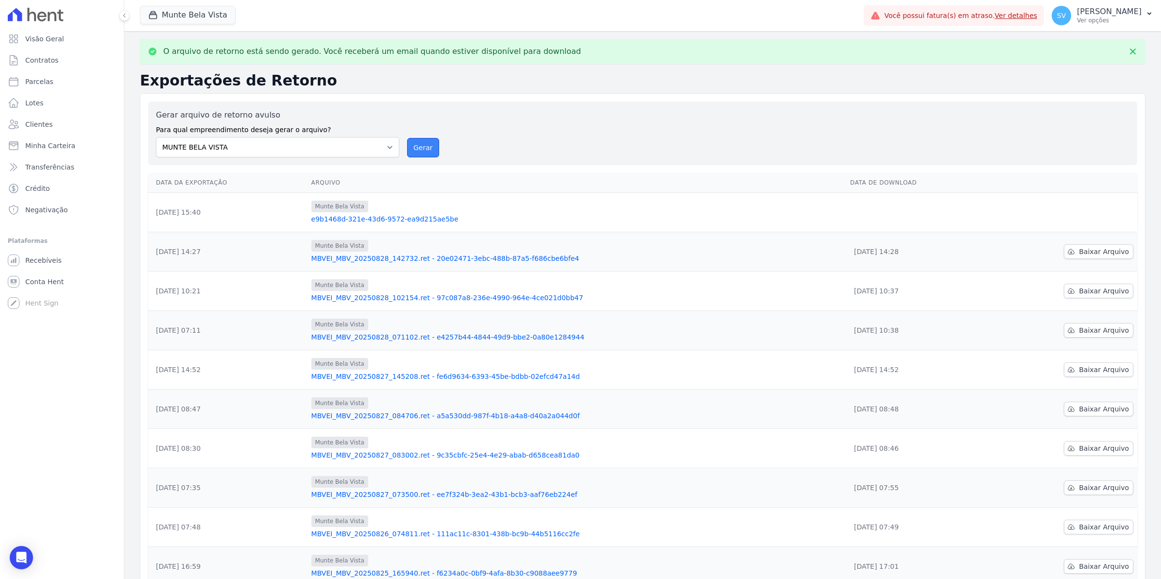
click at [414, 154] on button "Gerar" at bounding box center [423, 147] width 32 height 19
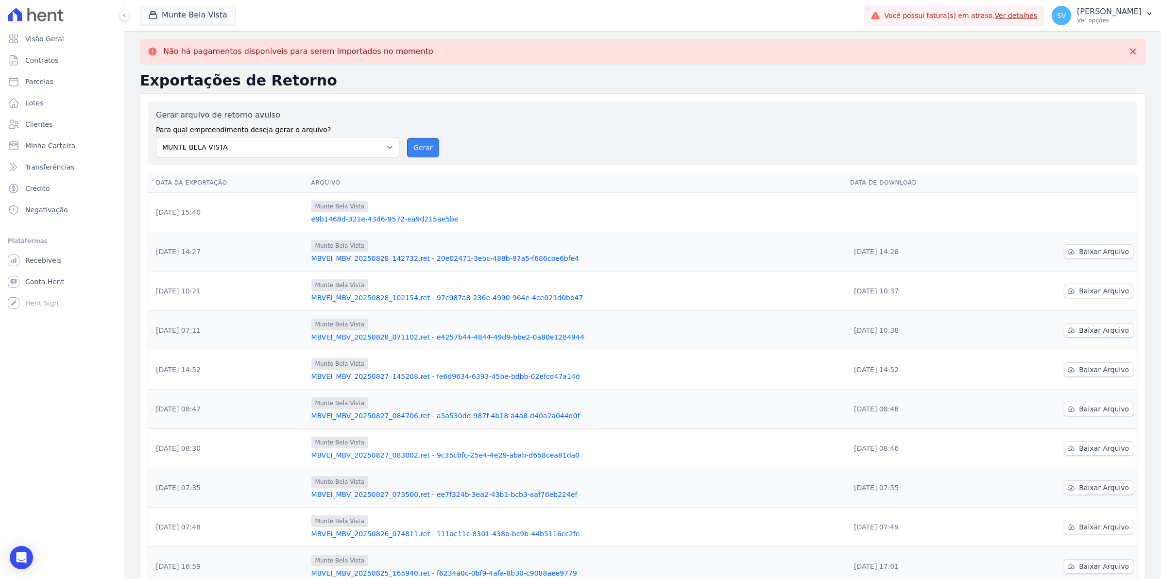
click at [424, 152] on button "Gerar" at bounding box center [423, 147] width 32 height 19
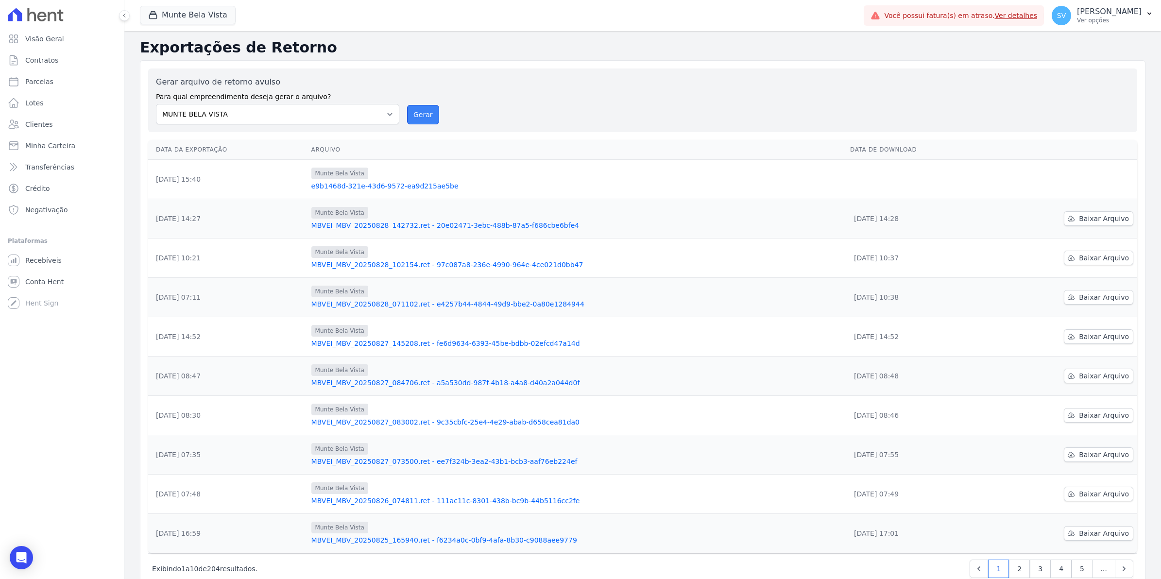
click at [420, 117] on button "Gerar" at bounding box center [423, 114] width 32 height 19
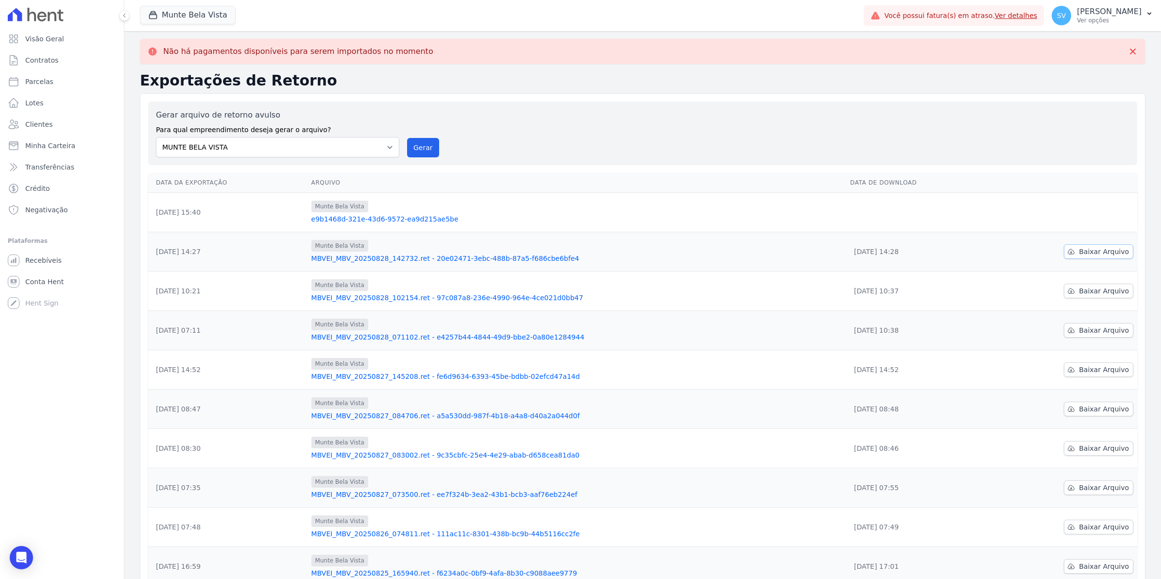
click at [1089, 249] on span "Baixar Arquivo" at bounding box center [1104, 252] width 50 height 10
click at [672, 139] on div "Gerar arquivo de retorno avulso Para qual empreendimento deseja gerar o arquivo…" at bounding box center [643, 133] width 974 height 48
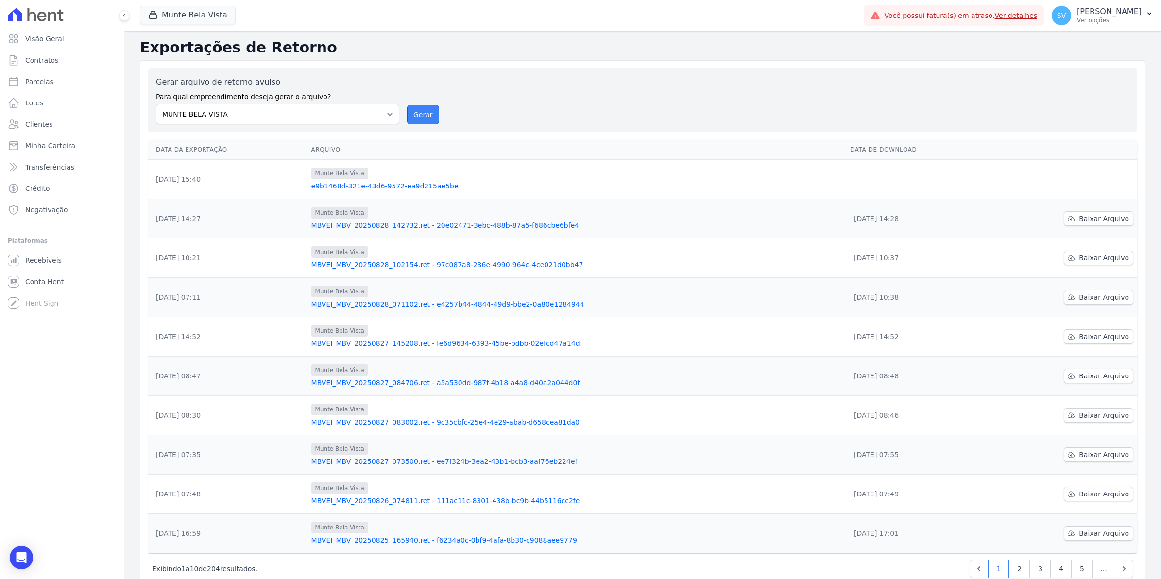
click at [412, 113] on button "Gerar" at bounding box center [423, 114] width 32 height 19
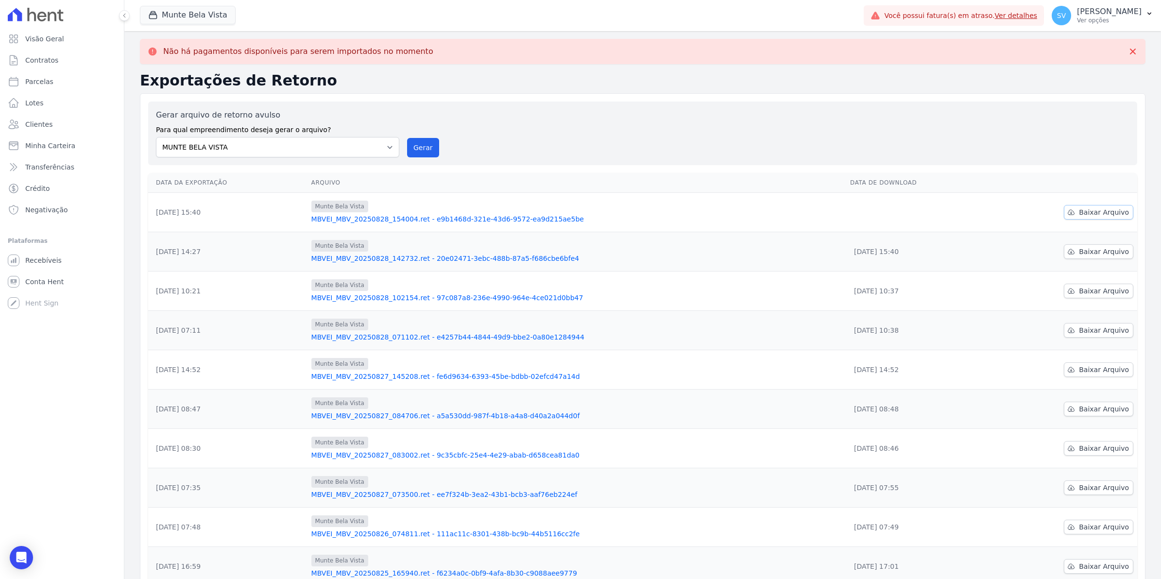
click at [1089, 212] on span "Baixar Arquivo" at bounding box center [1104, 212] width 50 height 10
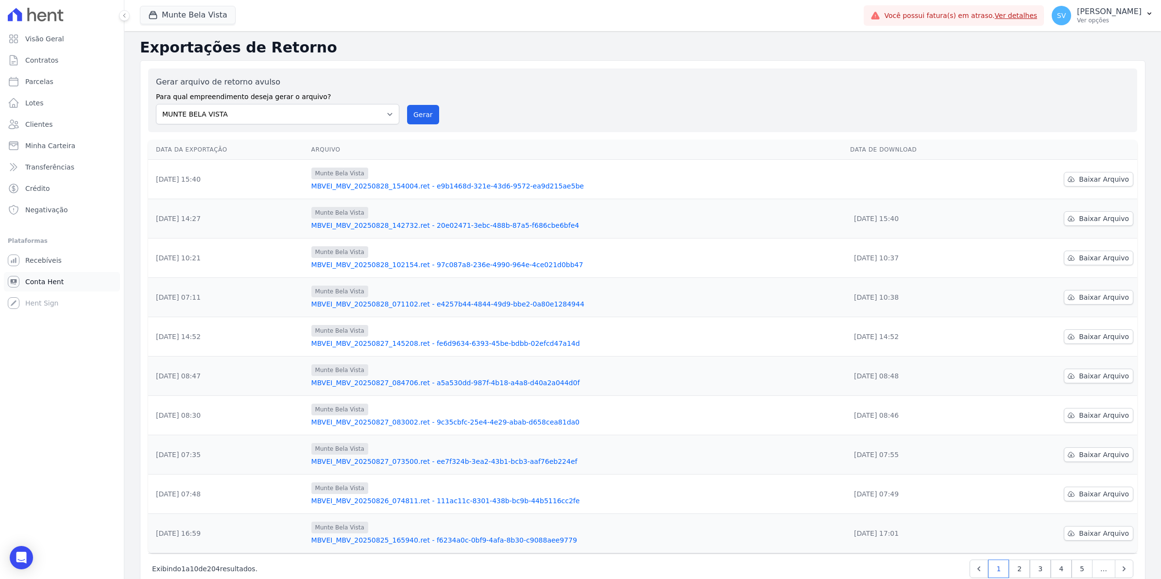
drag, startPoint x: 49, startPoint y: 282, endPoint x: 47, endPoint y: 276, distance: 6.1
click at [49, 282] on span "Conta Hent" at bounding box center [44, 282] width 38 height 10
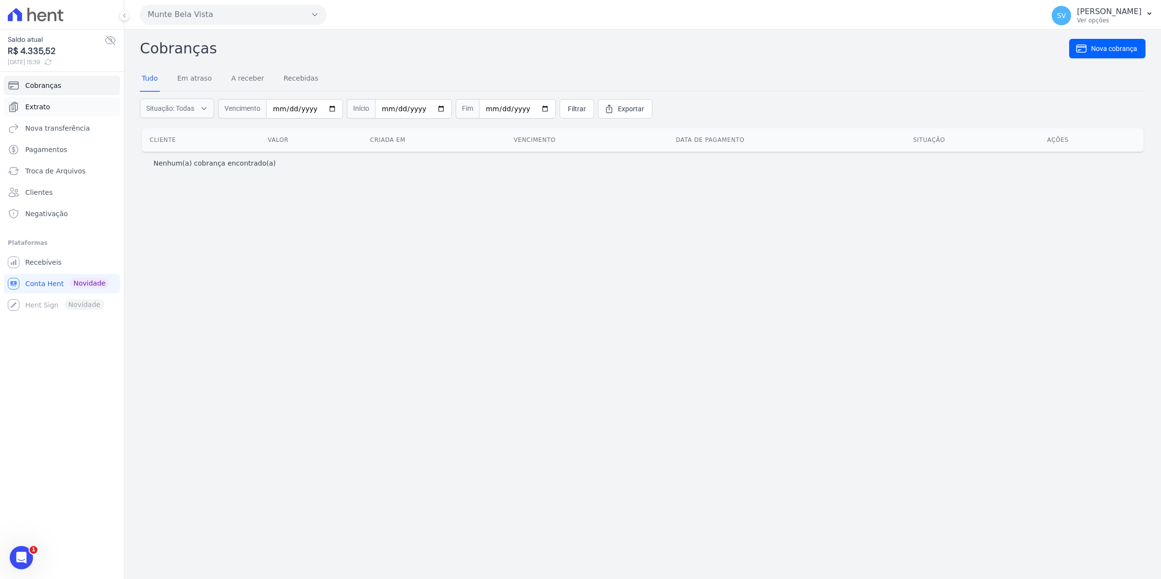
click at [39, 110] on span "Extrato" at bounding box center [37, 107] width 25 height 10
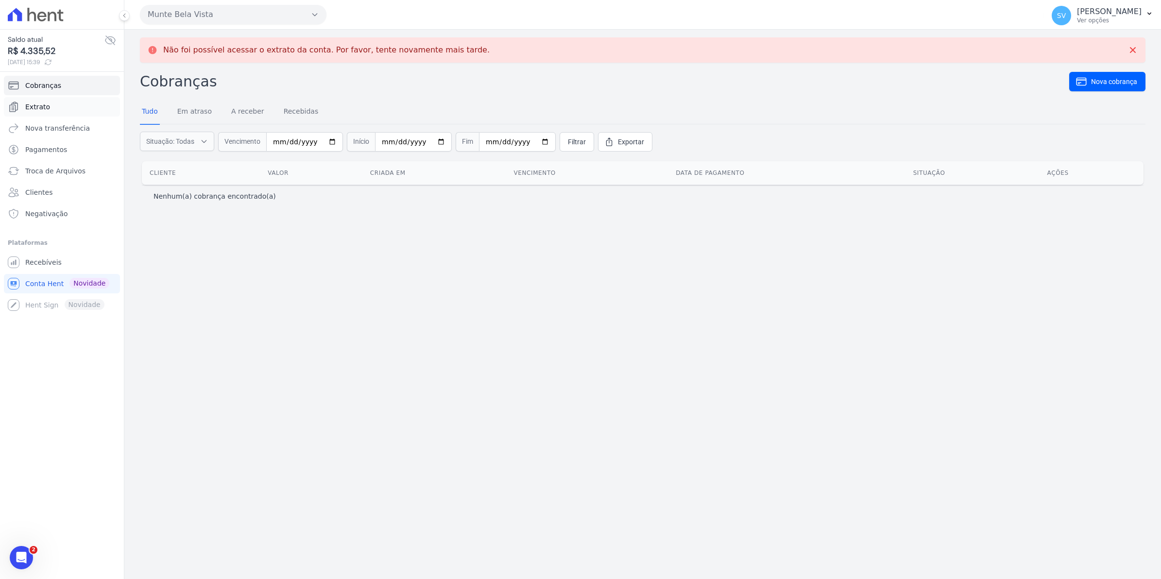
click at [35, 110] on span "Extrato" at bounding box center [37, 107] width 25 height 10
